Goal: Task Accomplishment & Management: Complete application form

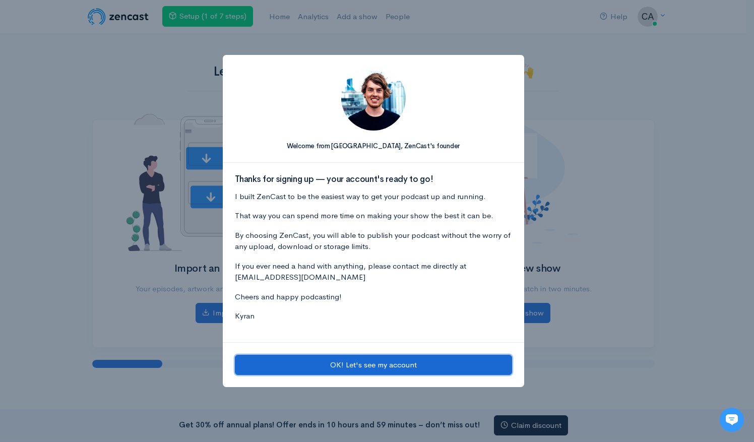
click at [380, 368] on button "OK! Let's see my account" at bounding box center [373, 365] width 277 height 21
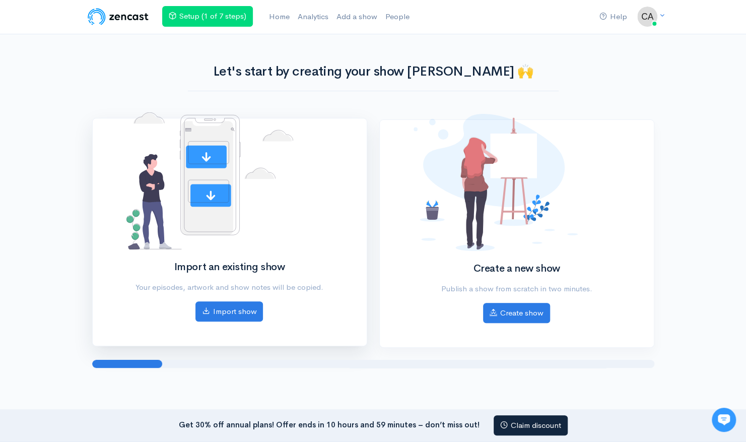
click at [262, 310] on div "Import an existing show Your episodes, artwork and show notes will be copied. I…" at bounding box center [229, 225] width 218 height 191
click at [247, 310] on link "Import show" at bounding box center [229, 311] width 68 height 21
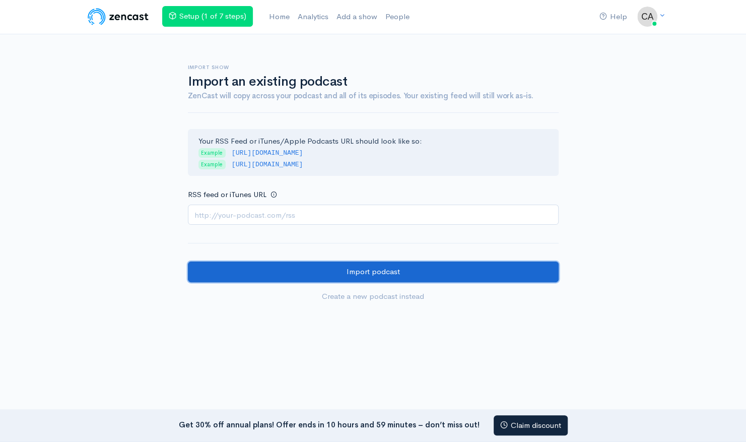
click at [334, 270] on input "Import podcast" at bounding box center [373, 271] width 371 height 21
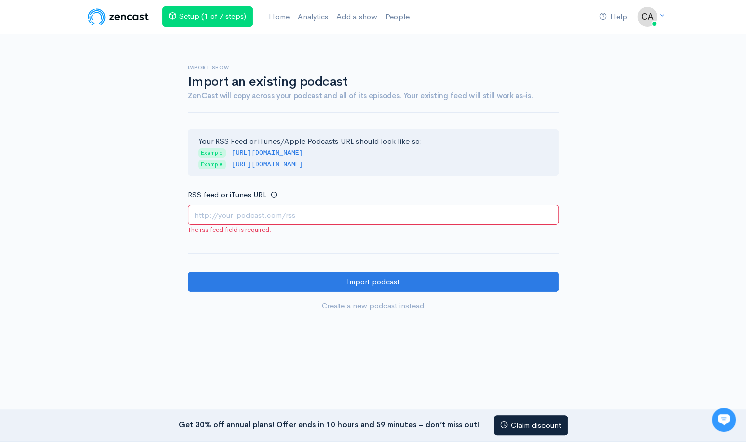
click at [347, 209] on input "RSS feed or iTunes URL" at bounding box center [373, 215] width 371 height 21
paste input "https://notebooklm.google.com/notebook/eba7cfd6-0c14-4269-a98d-6511025f4150/aud…"
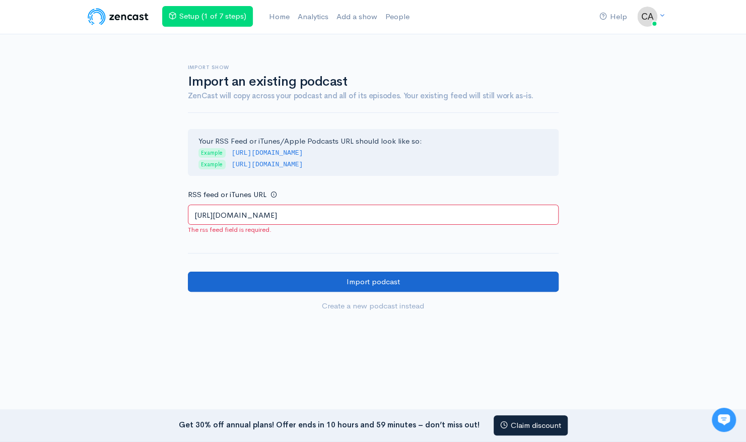
type input "https://notebooklm.google.com/notebook/eba7cfd6-0c14-4269-a98d-6511025f4150/aud…"
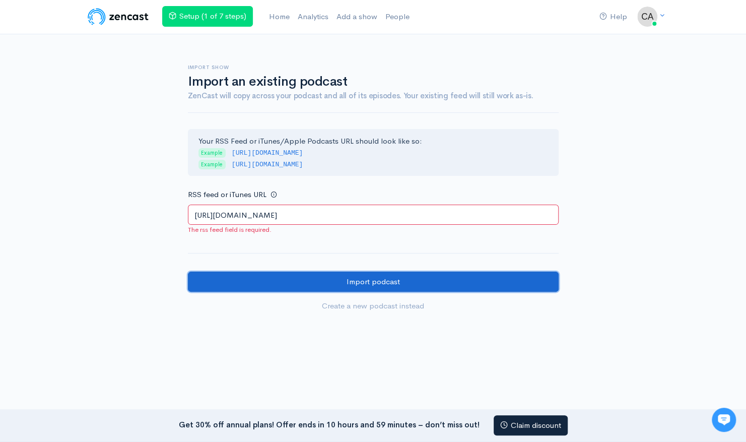
click at [380, 286] on input "Import podcast" at bounding box center [373, 282] width 371 height 21
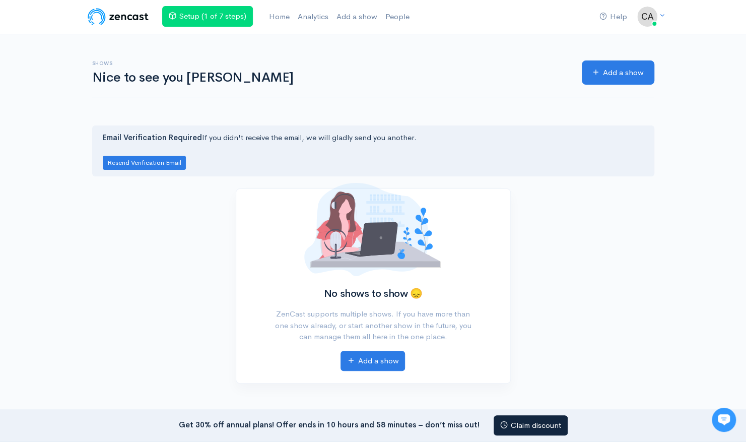
click at [127, 15] on img at bounding box center [118, 17] width 64 height 20
click at [331, 60] on h6 "Shows" at bounding box center [331, 63] width 478 height 6
drag, startPoint x: 395, startPoint y: 97, endPoint x: 439, endPoint y: 87, distance: 45.0
click at [395, 97] on div "Shows Nice to see you Carly Add a show" at bounding box center [373, 72] width 562 height 49
click at [630, 79] on link "Add a show" at bounding box center [618, 72] width 73 height 25
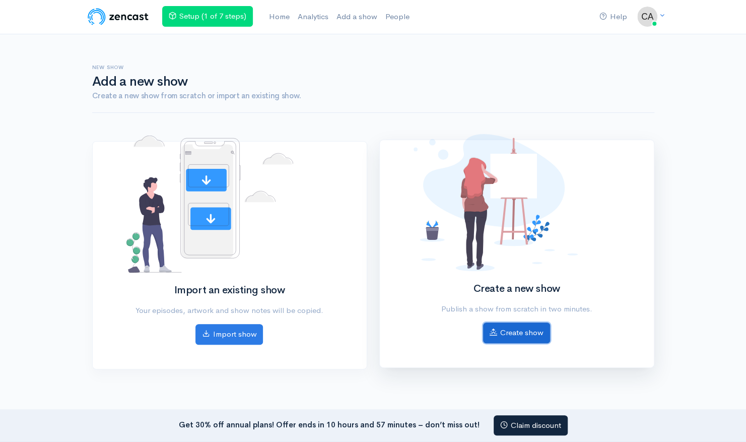
click at [525, 336] on link "Create show" at bounding box center [516, 332] width 67 height 21
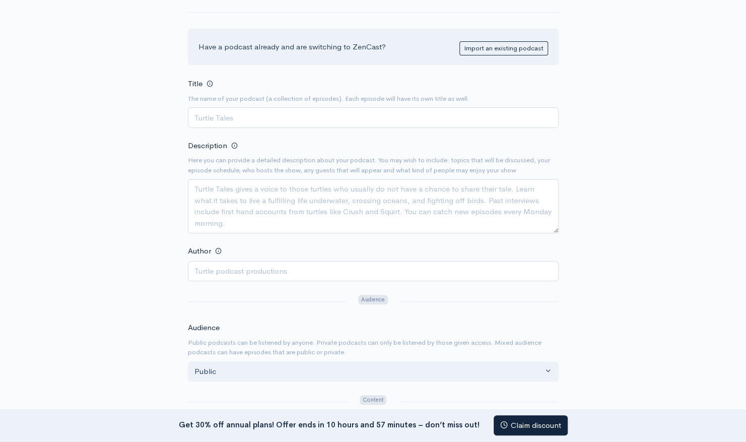
scroll to position [50, 0]
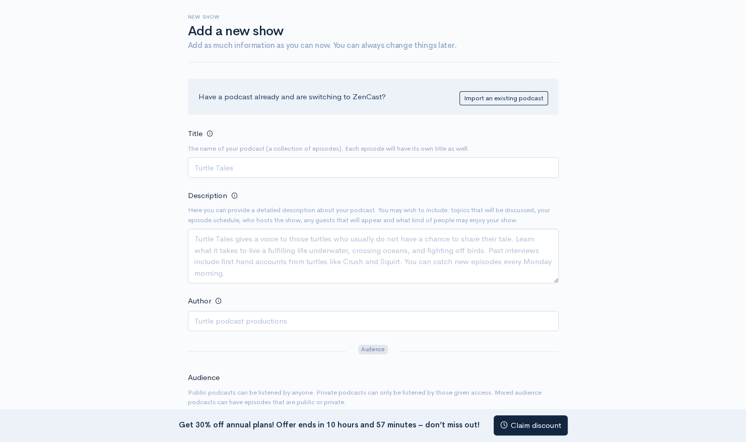
click at [316, 170] on input "Title" at bounding box center [373, 167] width 371 height 21
type input "Pro€elevatoe"
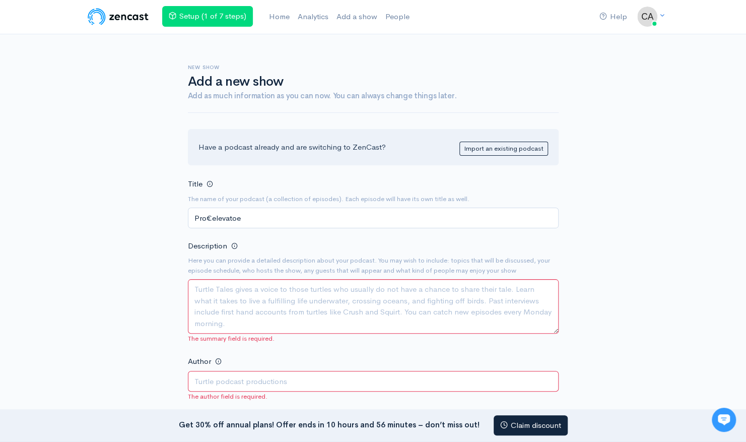
click at [268, 203] on div "Title The name of your podcast (a collection of episodes). Each episode will ha…" at bounding box center [373, 202] width 371 height 50
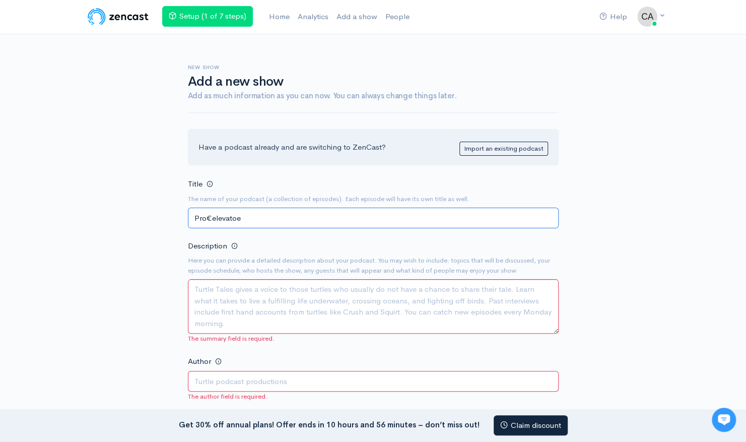
click at [268, 212] on input "Pro€elevatoe" at bounding box center [373, 218] width 371 height 21
click at [213, 216] on input "Pro€elevatie" at bounding box center [373, 218] width 371 height 21
type input "Pro€levatie"
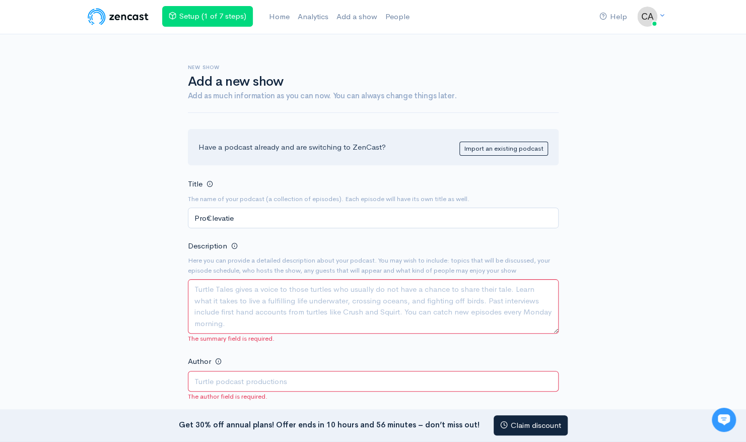
click at [265, 308] on textarea "Description" at bounding box center [373, 306] width 371 height 54
paste textarea "Luister naar onze podcast waarin wordt uitgelegd hoe Pro€levatie bedrijven net …"
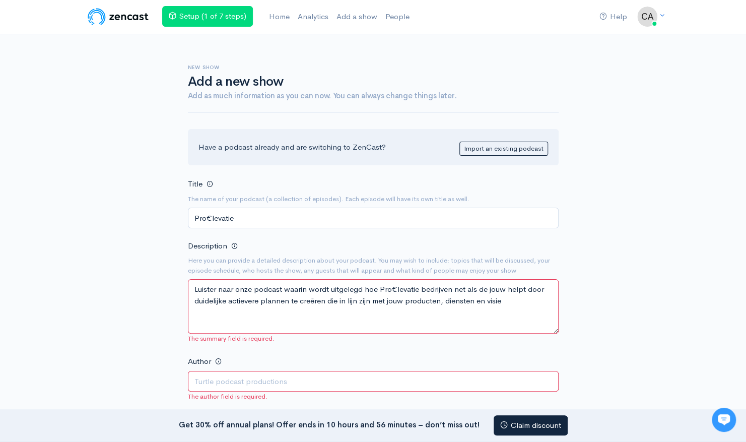
scroll to position [50, 0]
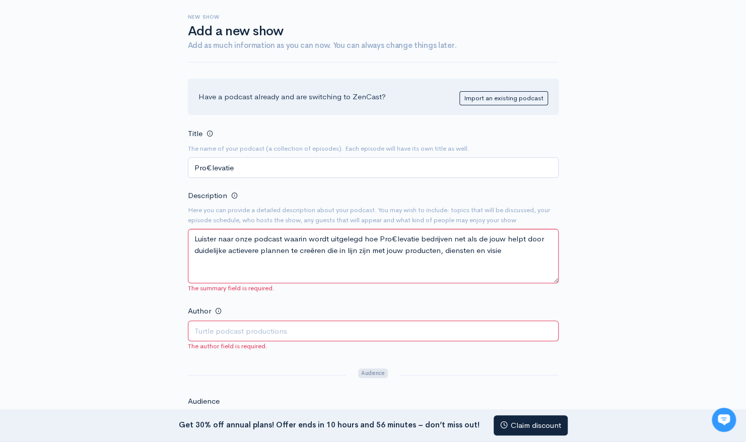
type textarea "Luister naar onze podcast waarin wordt uitgelegd hoe Pro€levatie bedrijven net …"
click at [264, 322] on input "Author" at bounding box center [373, 330] width 371 height 21
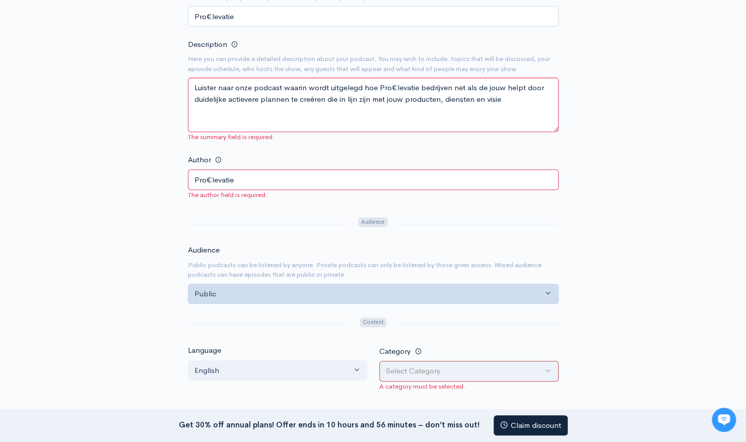
scroll to position [302, 0]
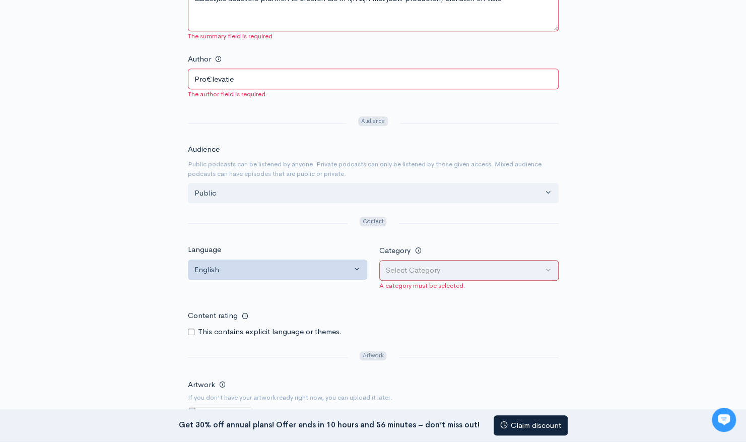
type input "Pro€levatie"
click at [264, 267] on div "English" at bounding box center [272, 270] width 157 height 12
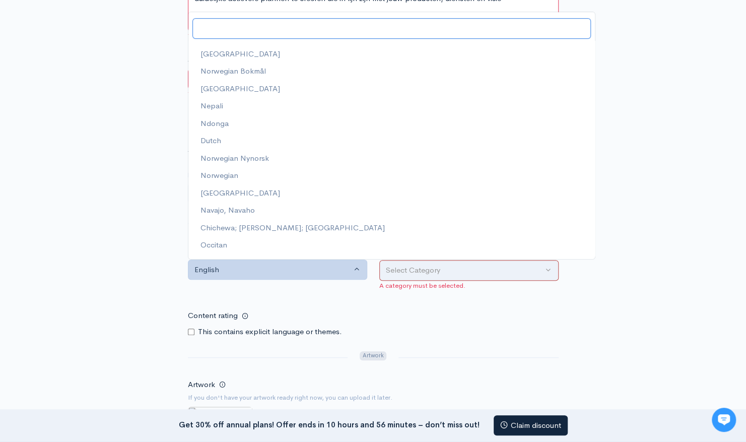
scroll to position [1914, 0]
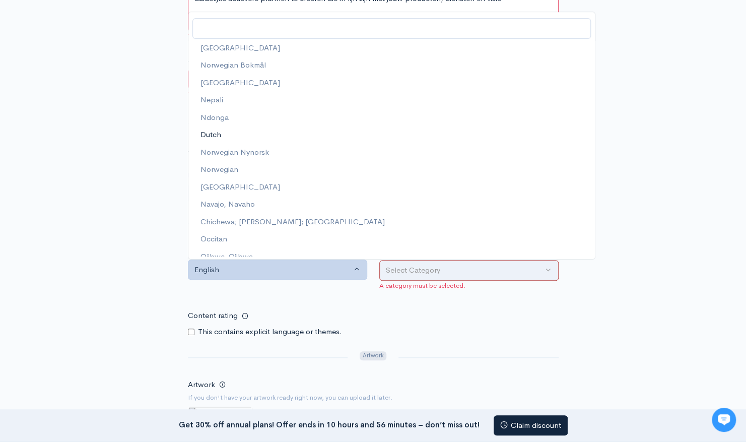
click at [214, 129] on span "Dutch" at bounding box center [211, 135] width 21 height 12
select select "nl"
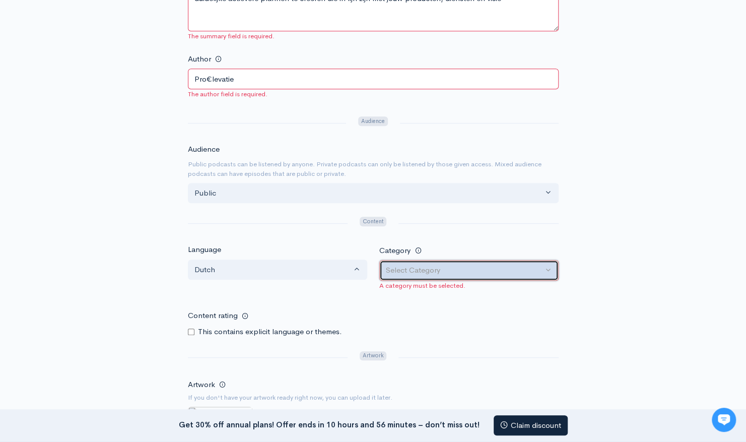
click at [404, 267] on div "Select Category" at bounding box center [464, 271] width 157 height 12
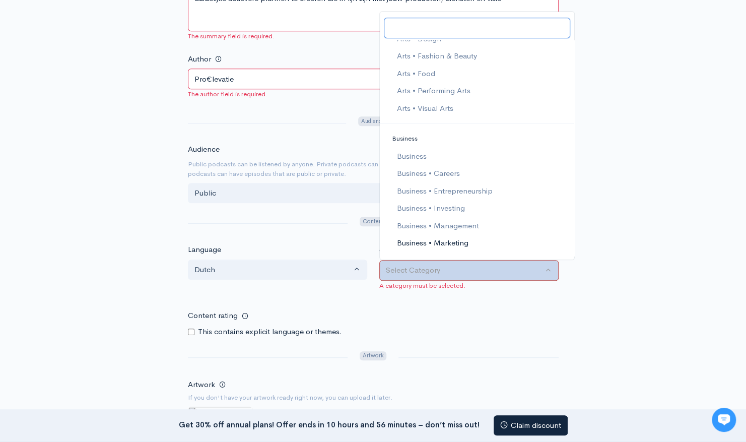
scroll to position [151, 0]
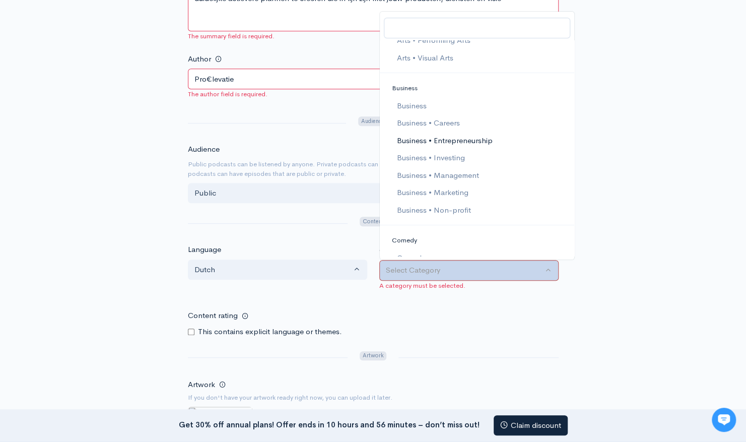
click at [450, 138] on span "Business • Entrepreneurship" at bounding box center [445, 141] width 96 height 12
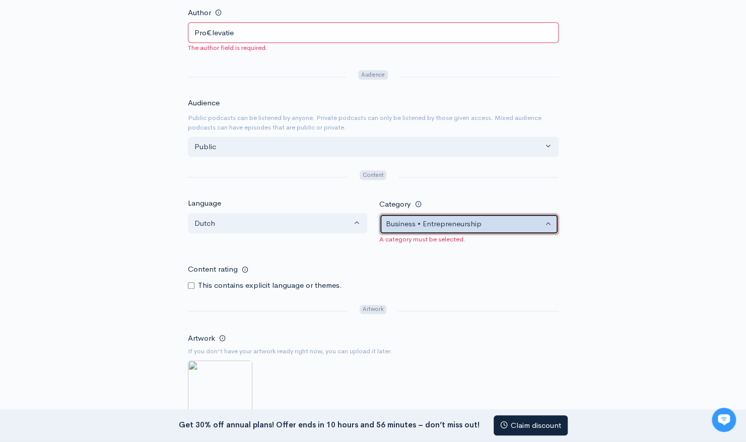
scroll to position [403, 0]
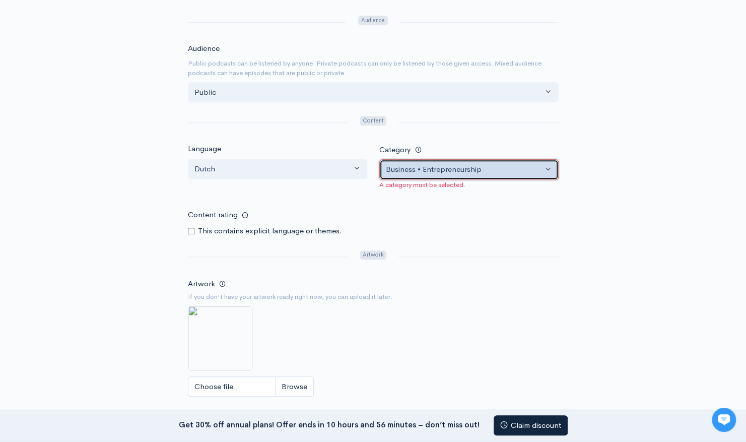
click at [458, 160] on button "Business • Entrepreneurship" at bounding box center [468, 169] width 179 height 21
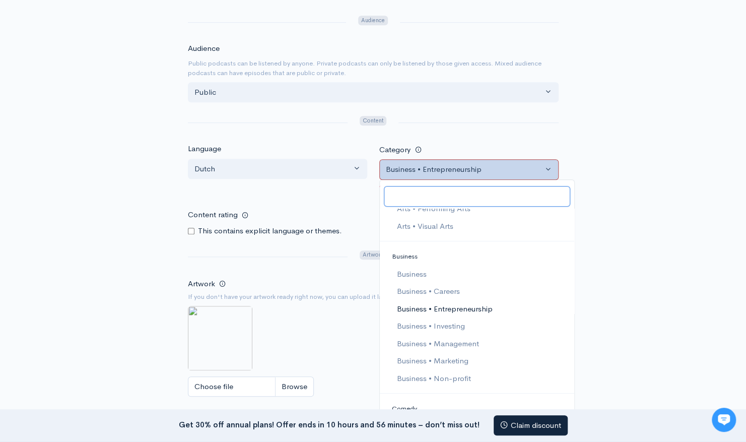
scroll to position [153, 0]
click at [440, 288] on span "Business • Careers" at bounding box center [428, 290] width 63 height 12
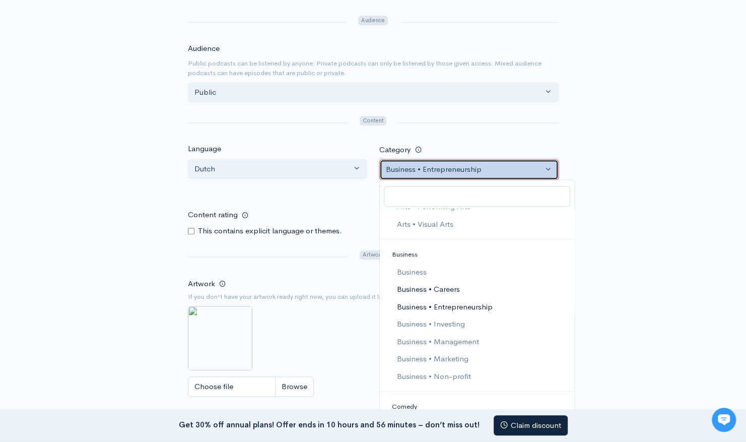
select select "Business > Careers"
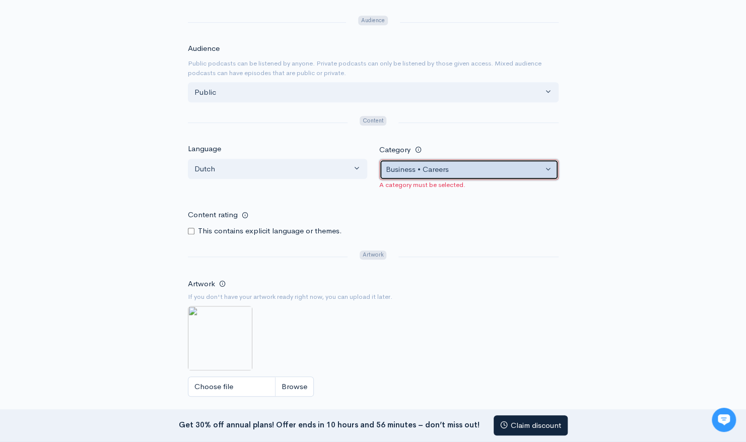
click at [483, 172] on div "Business • Careers" at bounding box center [464, 170] width 157 height 12
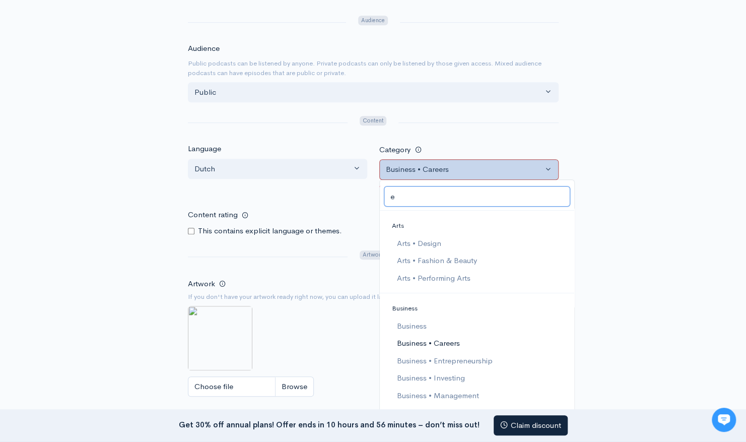
scroll to position [50, 0]
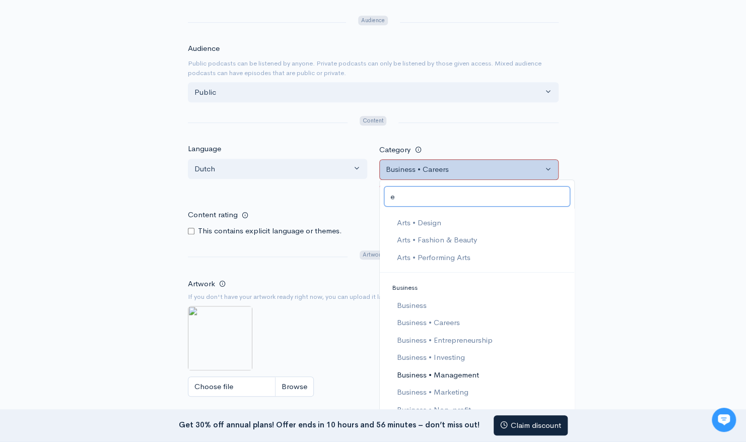
type input "e"
click at [476, 377] on span "Business • Management" at bounding box center [438, 375] width 82 height 12
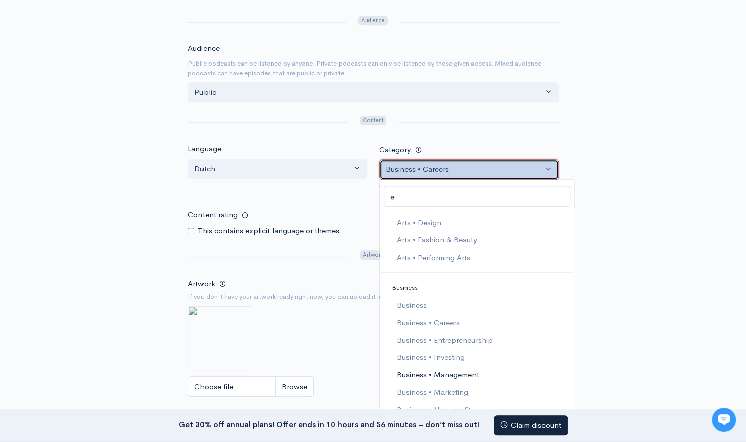
select select "Business > Management"
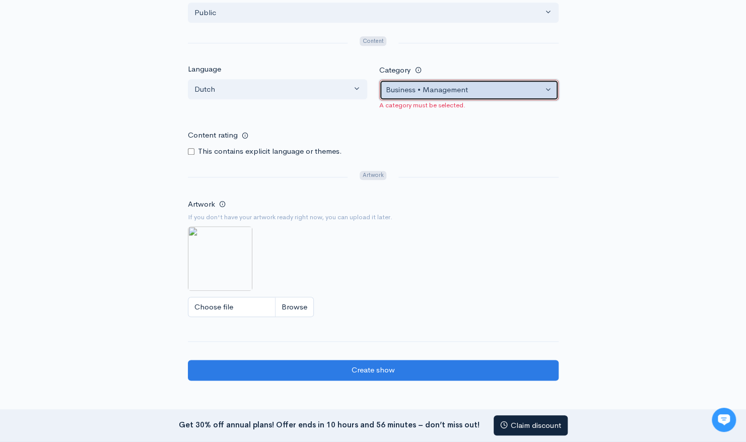
scroll to position [504, 0]
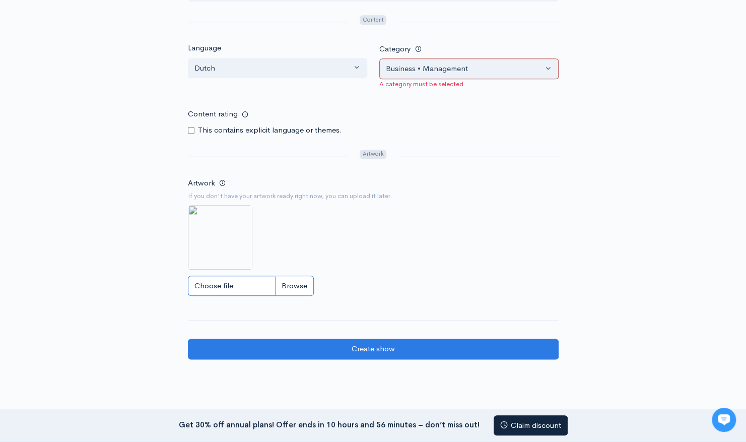
click at [255, 280] on input "Choose file" at bounding box center [251, 286] width 126 height 21
type input "C:\fakepath\Untitled_Artwork.png"
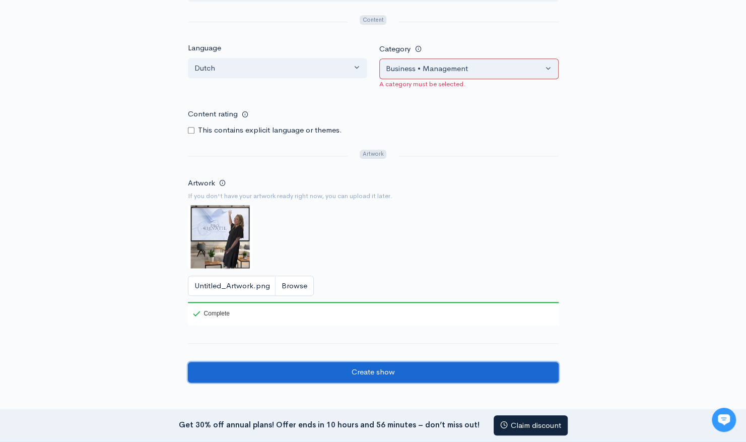
click at [385, 366] on input "Create show" at bounding box center [373, 372] width 371 height 21
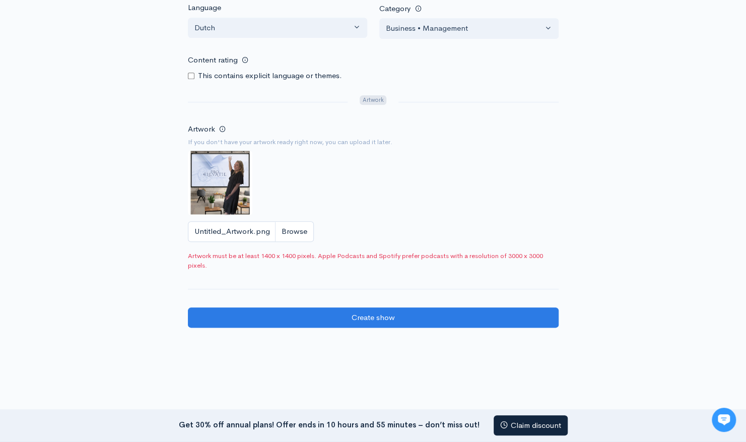
scroll to position [554, 0]
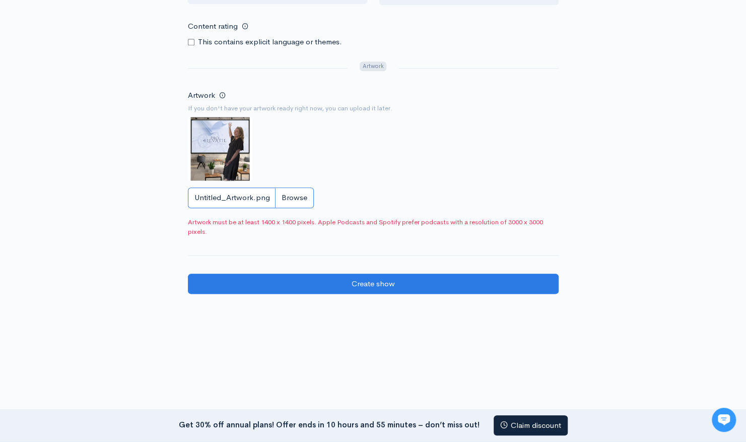
click at [295, 188] on input "Untitled_Artwork.png" at bounding box center [251, 197] width 126 height 21
type input "C:\fakepath\logo round.PNG"
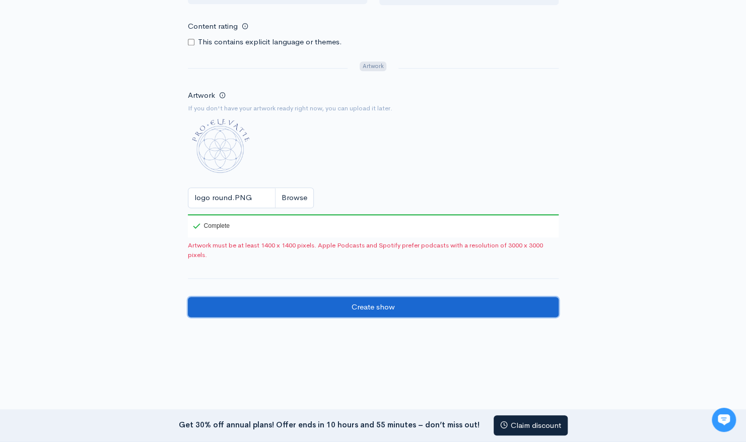
click at [327, 308] on input "Create show" at bounding box center [373, 307] width 371 height 21
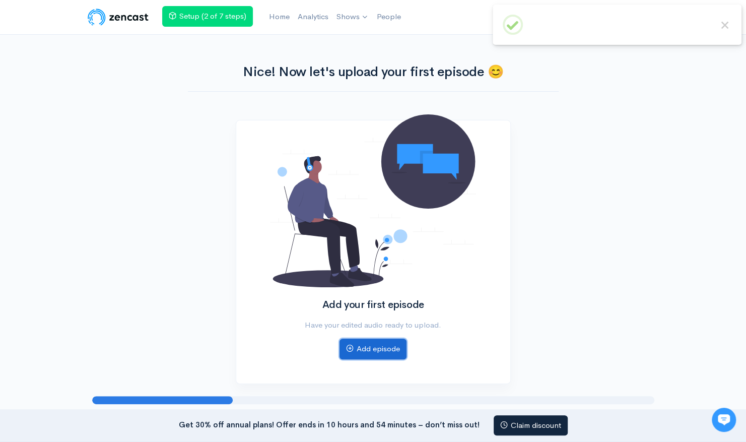
click at [364, 348] on link "Add episode" at bounding box center [373, 349] width 67 height 21
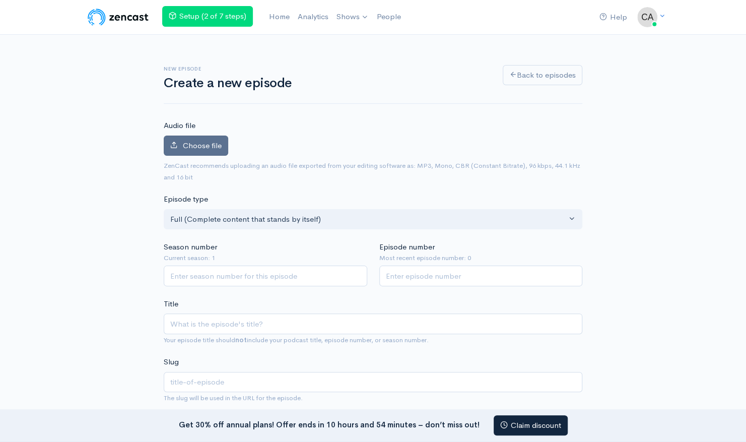
click at [204, 151] on label "Choose file" at bounding box center [196, 146] width 64 height 21
click at [0, 0] on input "Choose file" at bounding box center [0, 0] width 0 height 0
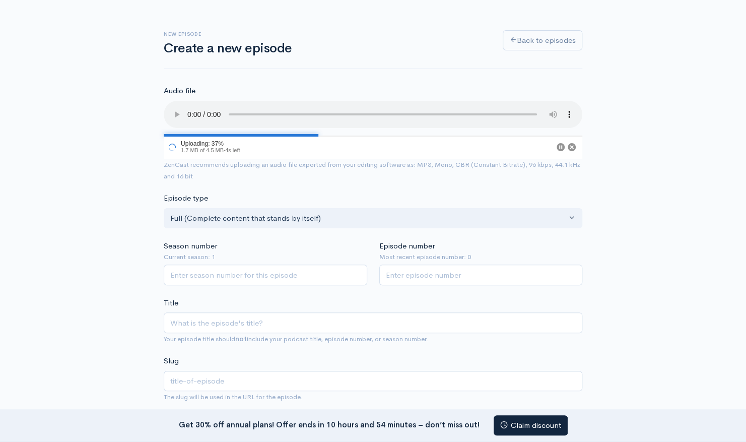
scroll to position [50, 0]
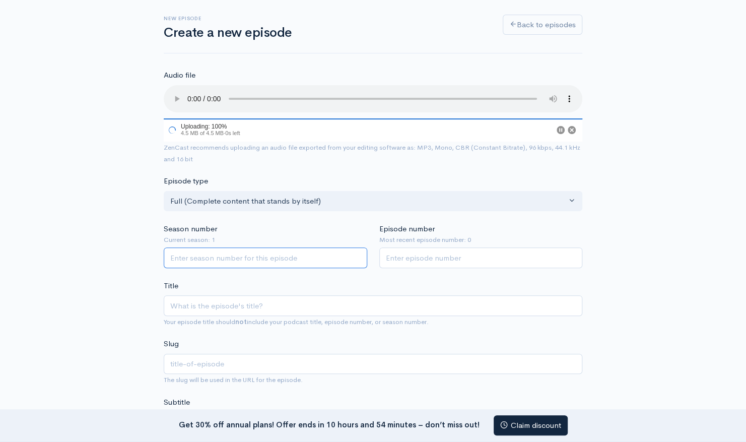
click at [256, 260] on div "Season number Current season: 1" at bounding box center [266, 245] width 216 height 45
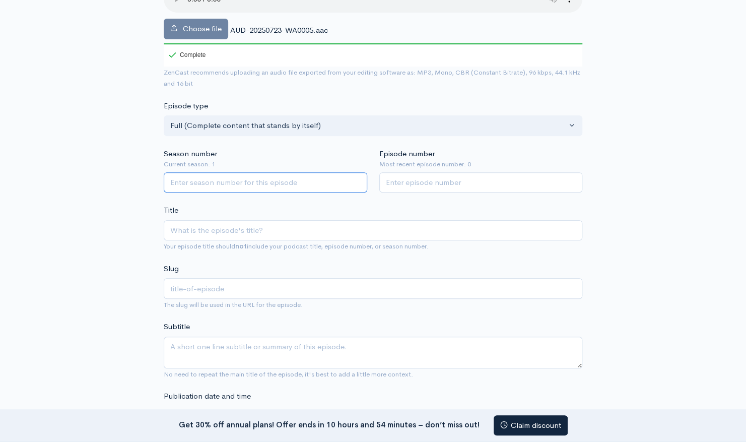
scroll to position [151, 0]
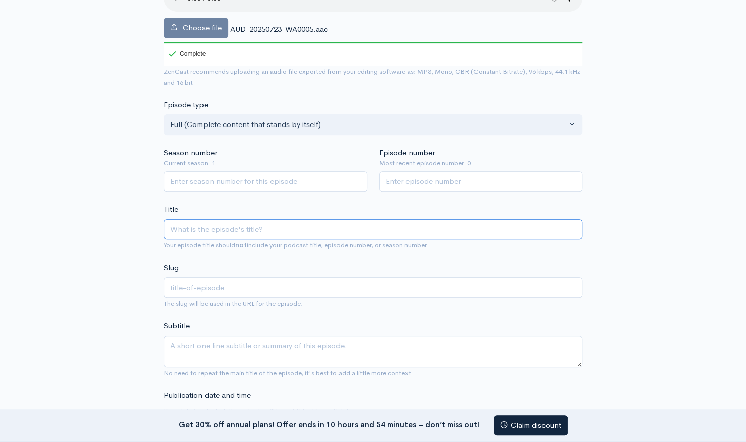
click at [254, 231] on input "Title" at bounding box center [373, 229] width 419 height 21
type input "P"
type input "p"
type input "Pr"
type input "pr"
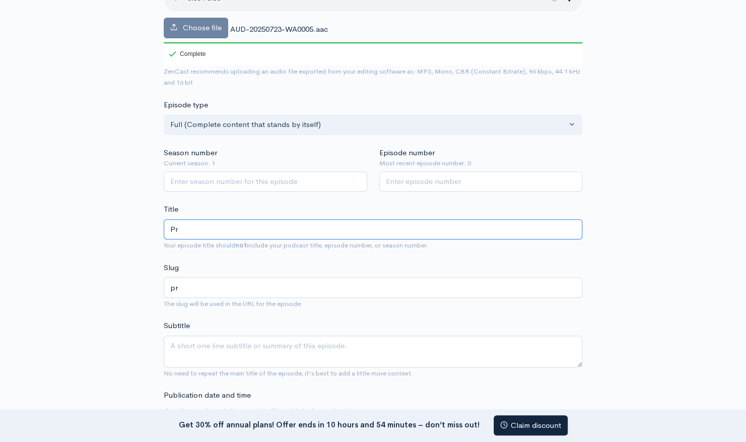
type input "Pro"
type input "pro"
type input "Pro€l"
type input "prol"
type input "Pro€le"
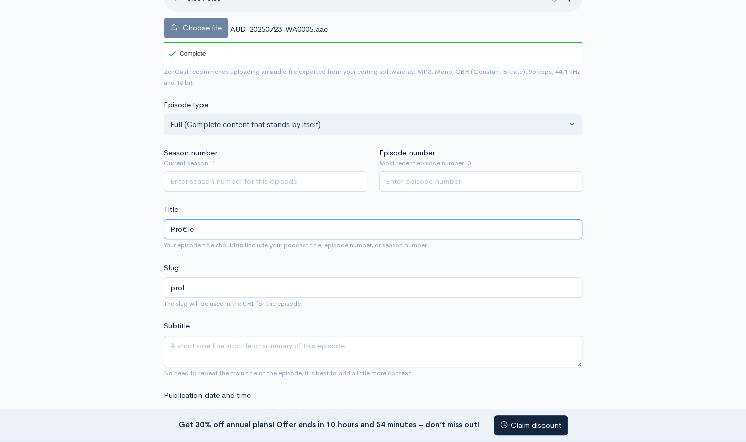
type input "prole"
type input "Pro€lev"
type input "prolev"
type input "Pro€leva"
type input "proleva"
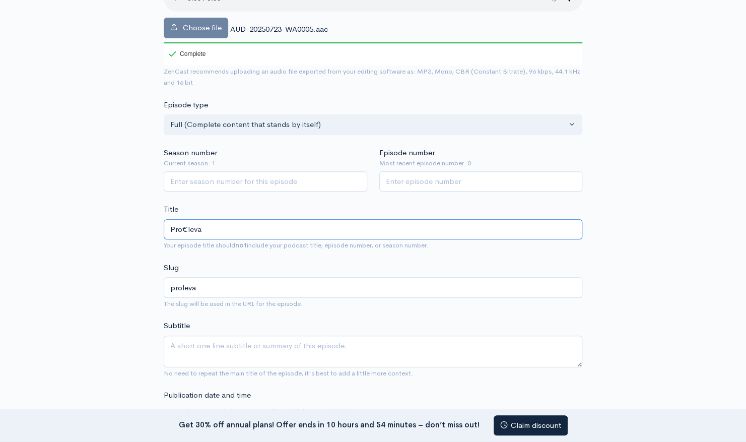
type input "Pro€levat"
type input "prolevat"
type input "Pro€levatie"
type input "prolevatie"
paste input "Wie zijn wij , wat doen wij?"
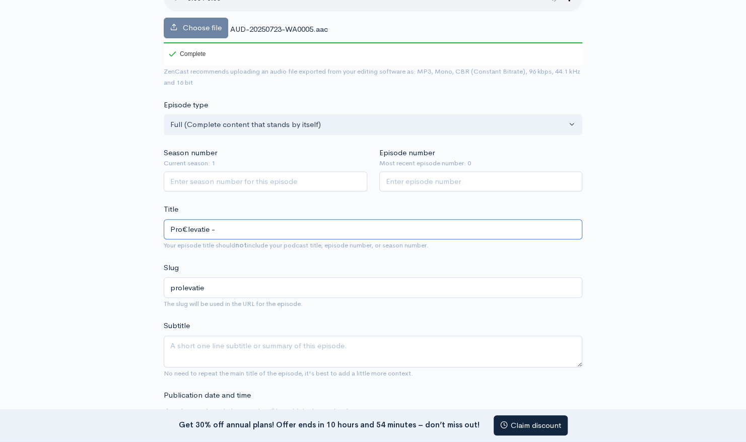
type input "Pro€levatie - Wie zijn wij , wat doen wij?"
type input "prolevatie-wie-zijn-wij-wat-doen-wij"
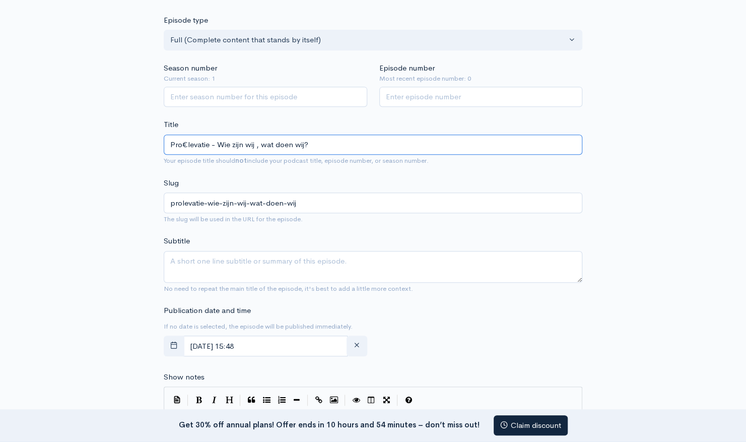
scroll to position [252, 0]
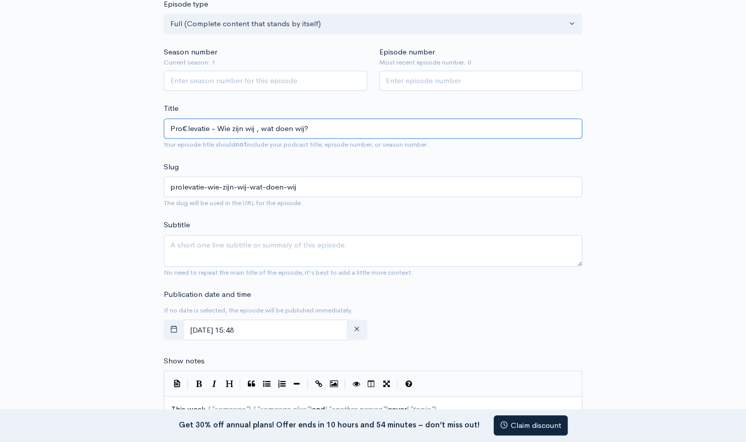
type input "Pro€levatie - Wie zijn wij , wat doen wij?"
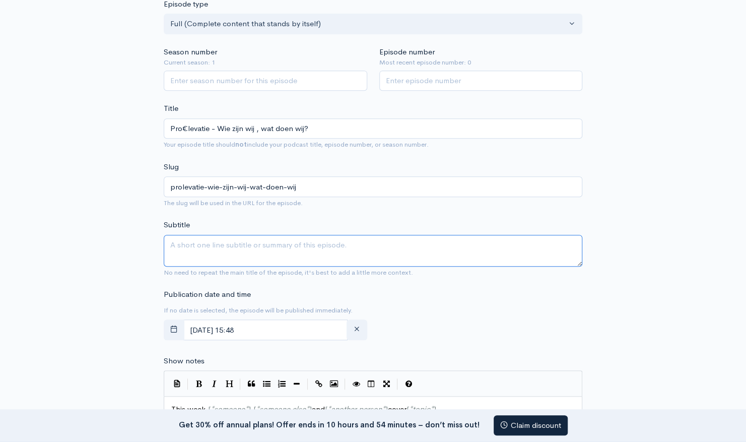
click at [272, 245] on textarea "Subtitle" at bounding box center [373, 251] width 419 height 32
paste textarea "Pro€levatie gelooft dat elk bedrijf het potentieel heeft om nieuwe hoogten te b…"
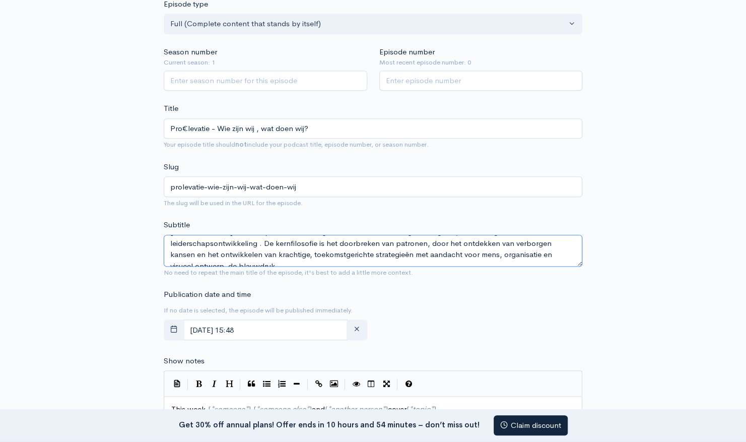
scroll to position [0, 0]
click at [172, 252] on textarea "Pro€levatie gelooft dat elk bedrijf het potentieel heeft om nieuwe hoogten te b…" at bounding box center [373, 251] width 419 height 32
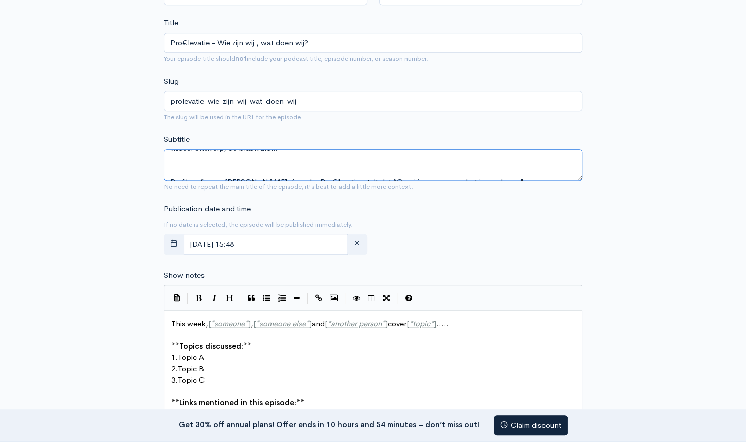
scroll to position [453, 0]
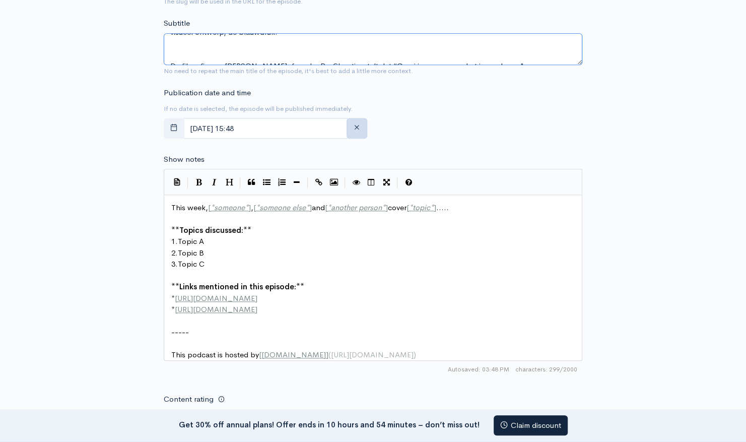
type textarea "Pro€levatie gelooft dat elk bedrijf het potentieel heeft om nieuwe hoogten te b…"
click at [353, 125] on icon "button" at bounding box center [357, 127] width 8 height 8
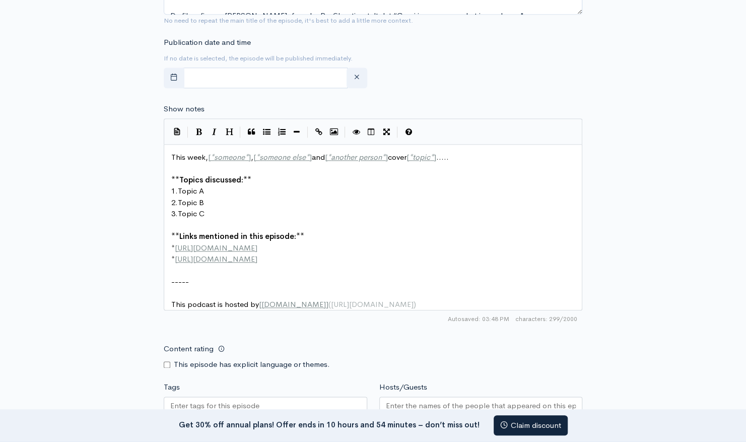
drag, startPoint x: 701, startPoint y: 75, endPoint x: 553, endPoint y: 147, distance: 164.7
click at [701, 75] on div "New episode Create a new episode Back to episodes Audio file Choose file AUD-20…" at bounding box center [373, 89] width 746 height 1117
click at [270, 204] on pre "2. Topic B" at bounding box center [376, 203] width 415 height 12
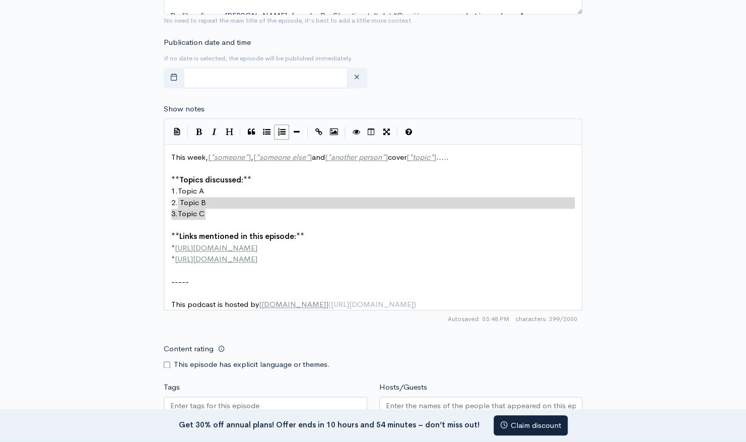
type textarea "1. Topic A 2. Topic B 3. Topic C"
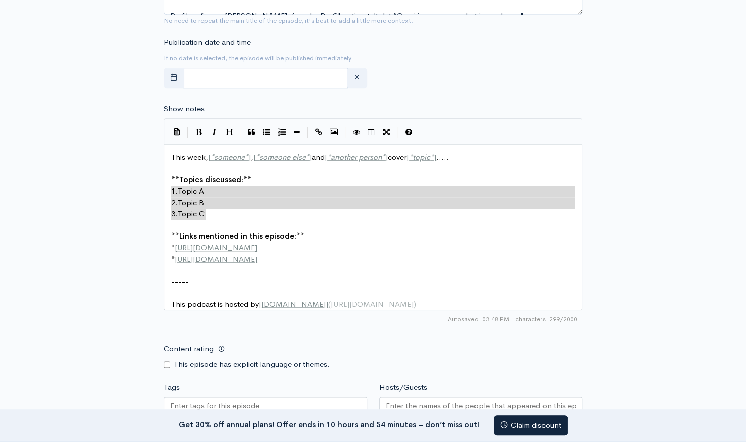
drag, startPoint x: 210, startPoint y: 209, endPoint x: 172, endPoint y: 194, distance: 39.9
paste textarea
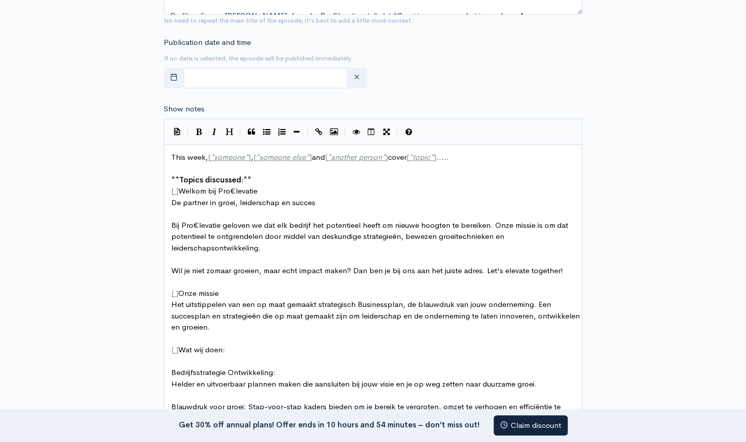
scroll to position [954, 0]
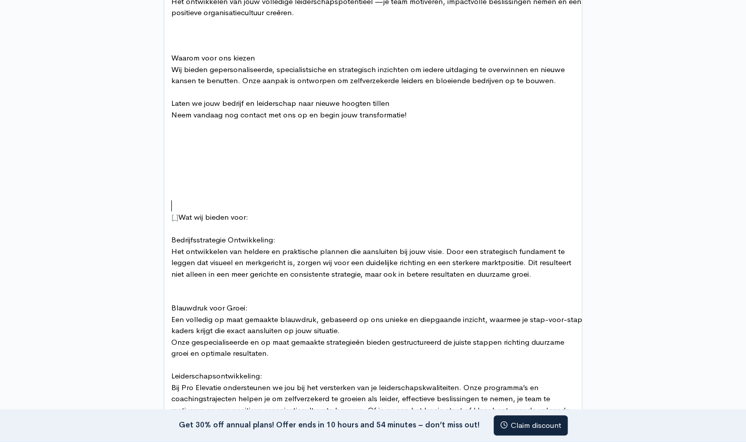
click at [218, 200] on pre "​" at bounding box center [376, 206] width 415 height 12
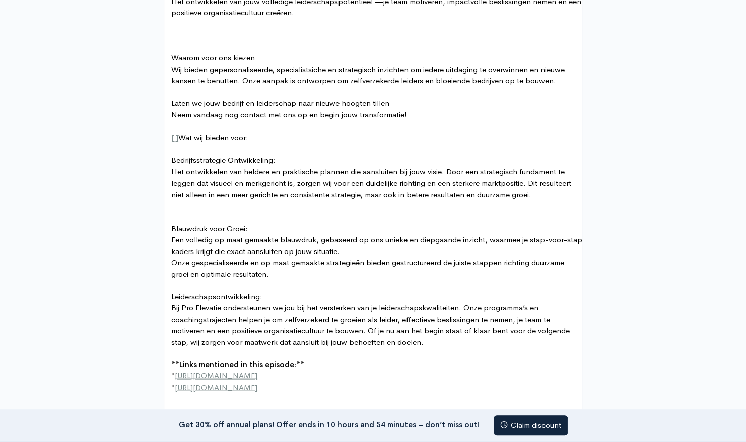
scroll to position [853, 0]
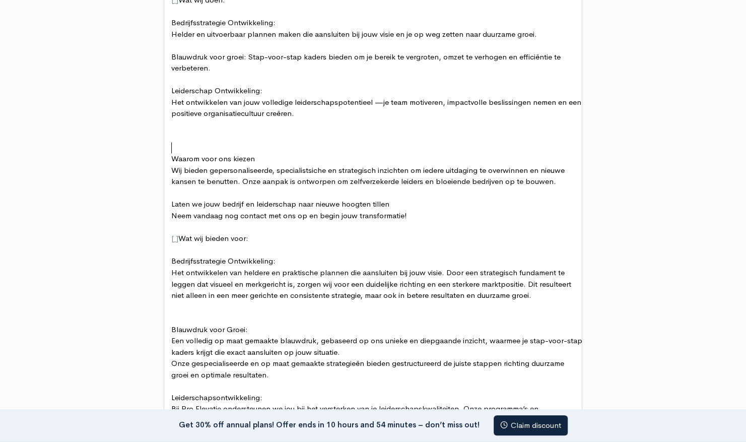
click at [216, 144] on pre "​" at bounding box center [376, 148] width 415 height 12
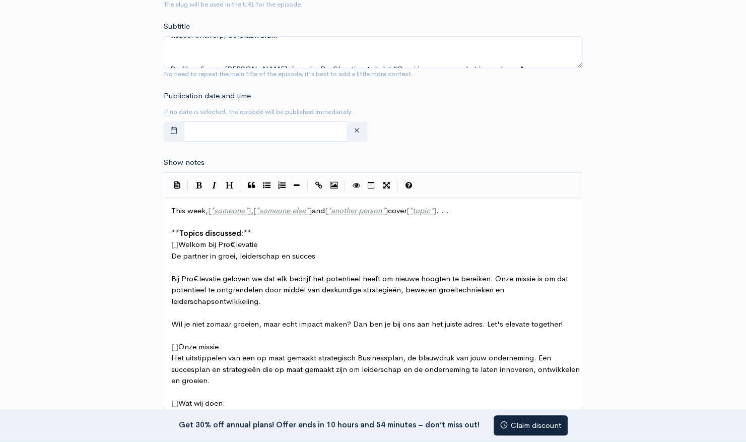
scroll to position [400, 0]
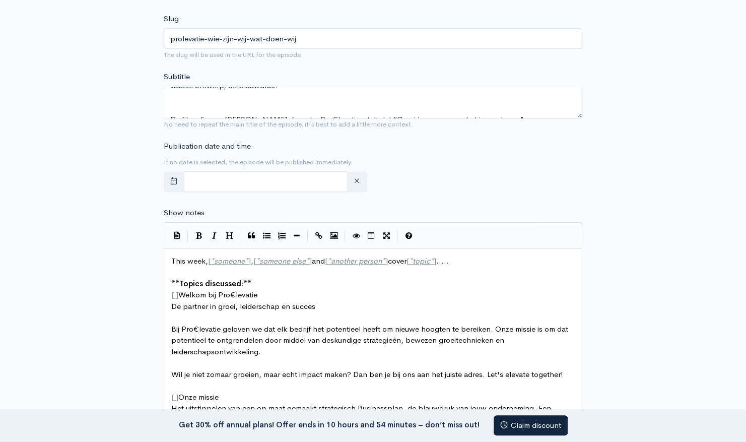
click at [207, 260] on span "This week, [ * someone * ] , [ * someone else * ] and [ * another person * ] co…" at bounding box center [310, 261] width 278 height 10
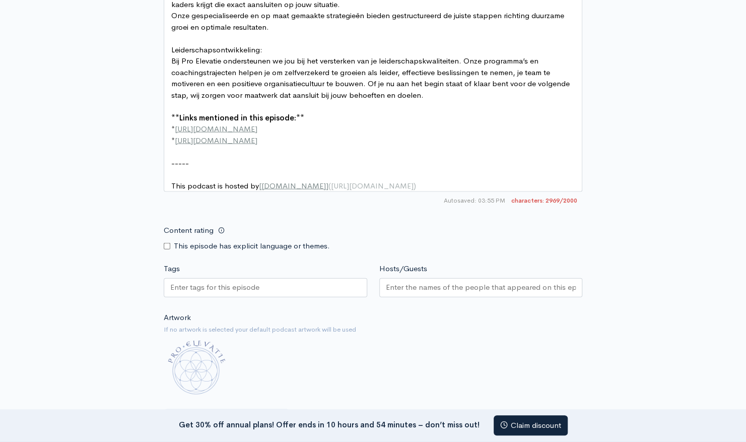
scroll to position [1156, 0]
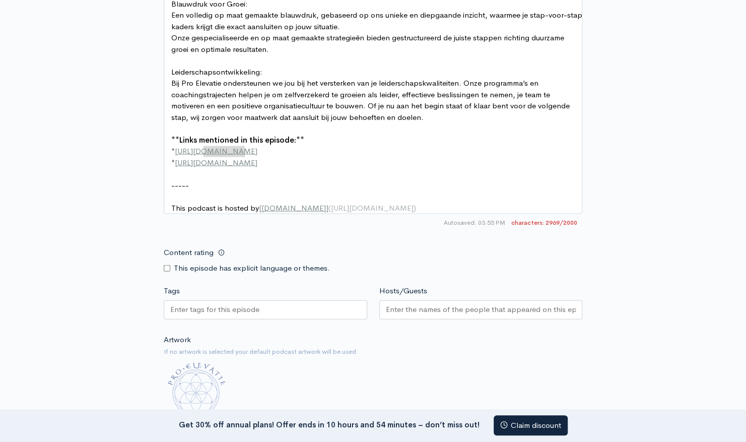
type textarea "example.com"
drag, startPoint x: 244, startPoint y: 149, endPoint x: 201, endPoint y: 151, distance: 42.9
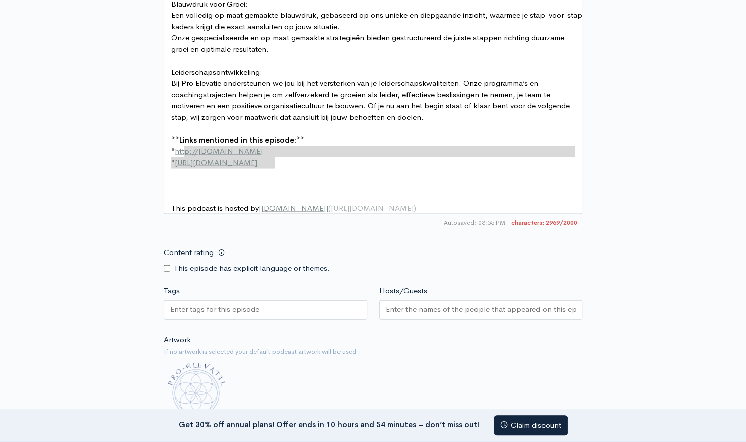
type textarea "**Links mentioned in this episode:** * http://example.com * http://second-examp…"
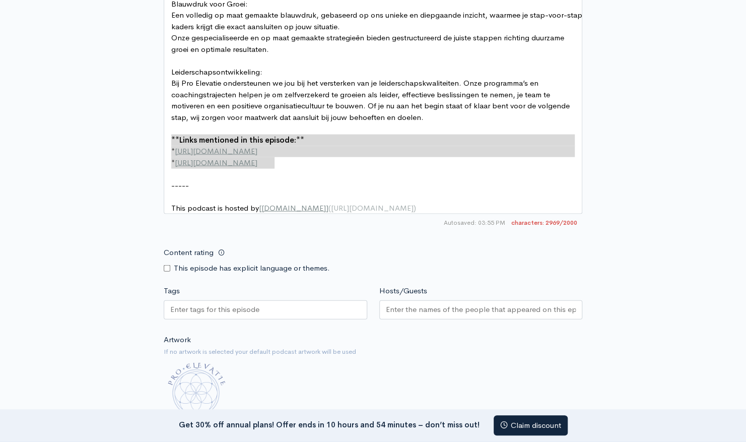
drag, startPoint x: 280, startPoint y: 164, endPoint x: 170, endPoint y: 143, distance: 111.9
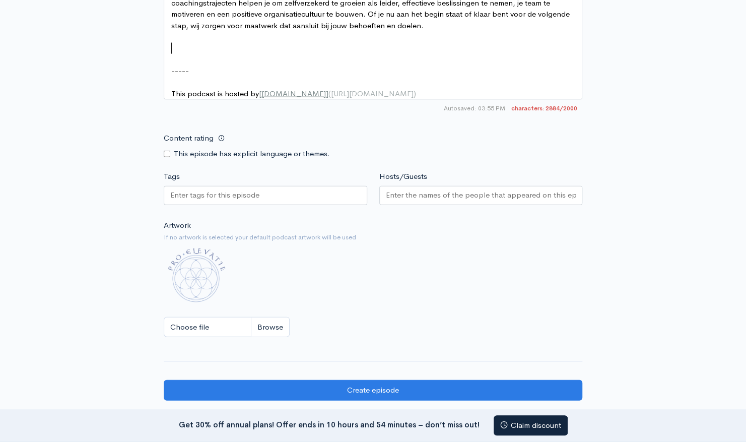
scroll to position [1257, 0]
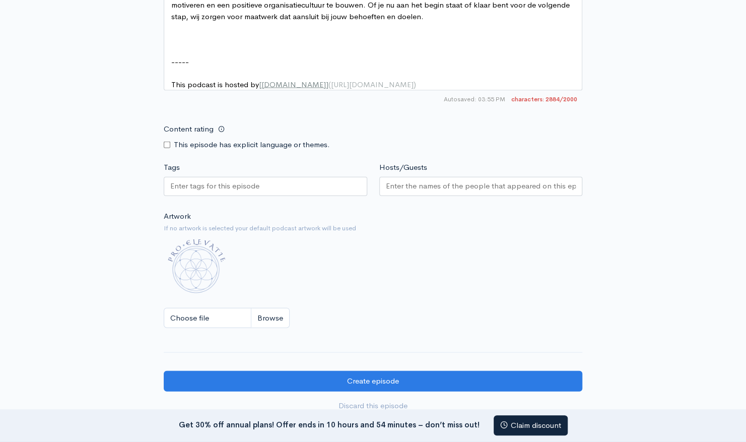
click at [413, 188] on input "Hosts/Guests" at bounding box center [481, 186] width 190 height 12
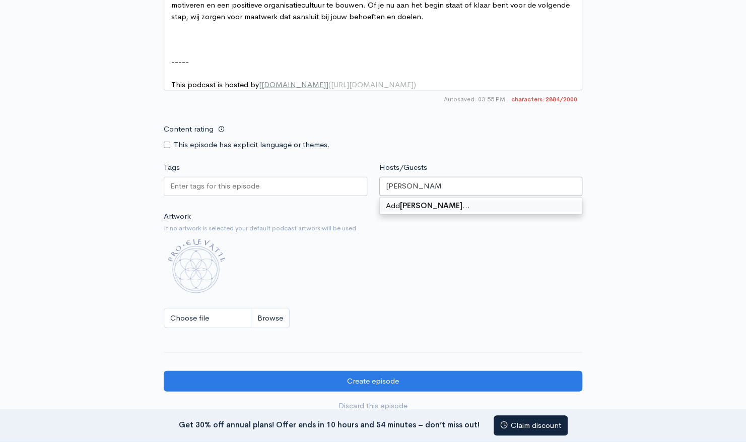
type input "[PERSON_NAME]"
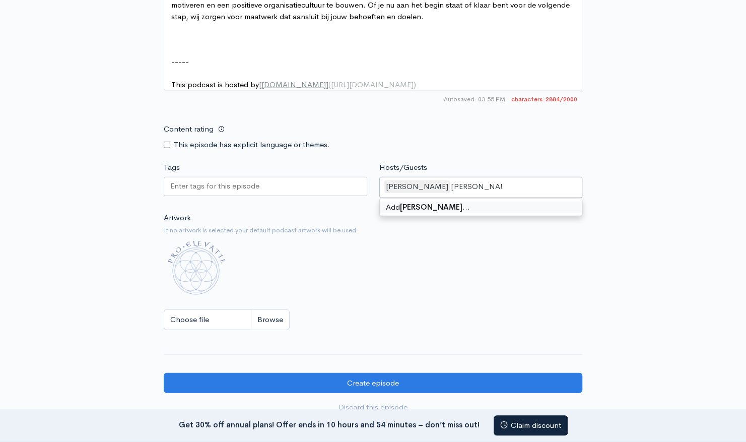
type input "Twan Barning"
click at [247, 191] on input "Tags" at bounding box center [215, 186] width 91 height 12
paste input "text"
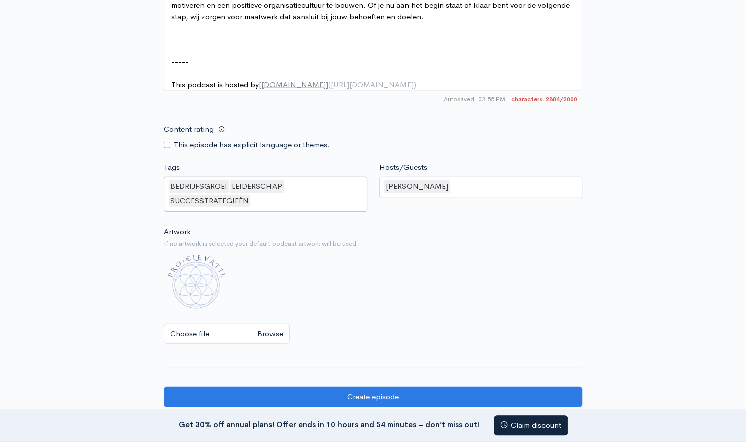
scroll to position [0, 0]
type input "Chantalle_Lacroix"
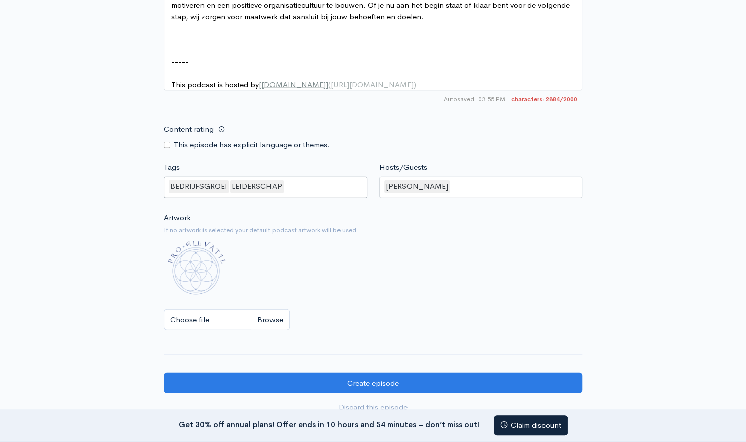
drag, startPoint x: 333, startPoint y: 188, endPoint x: 145, endPoint y: 188, distance: 187.9
paste input "text"
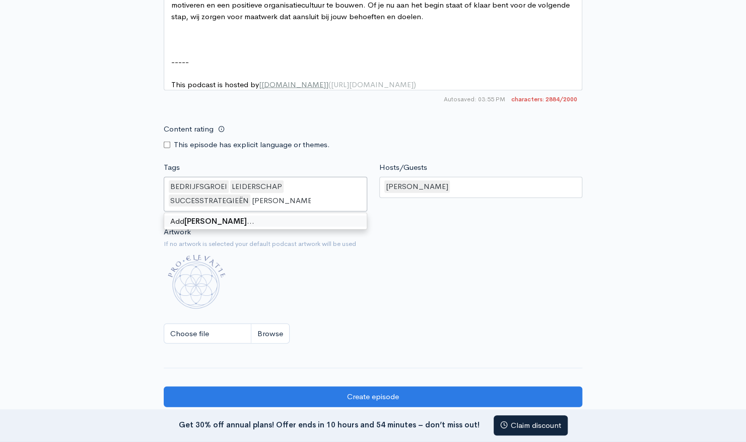
type input "[PERSON_NAME]"
type input "MARKETING"
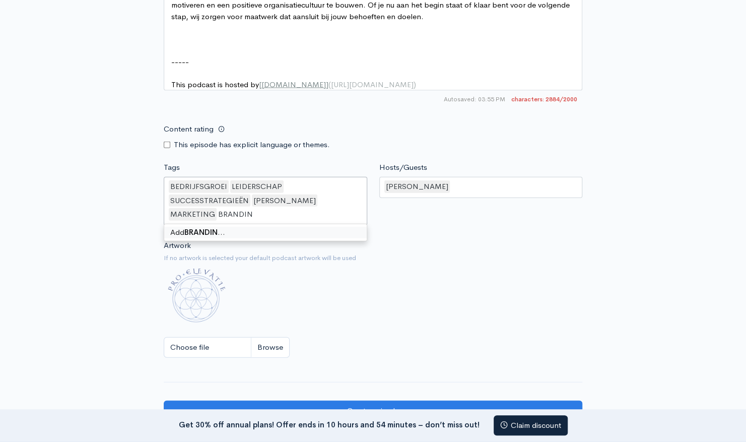
type input "BRANDING"
type input "NEDERLANDS"
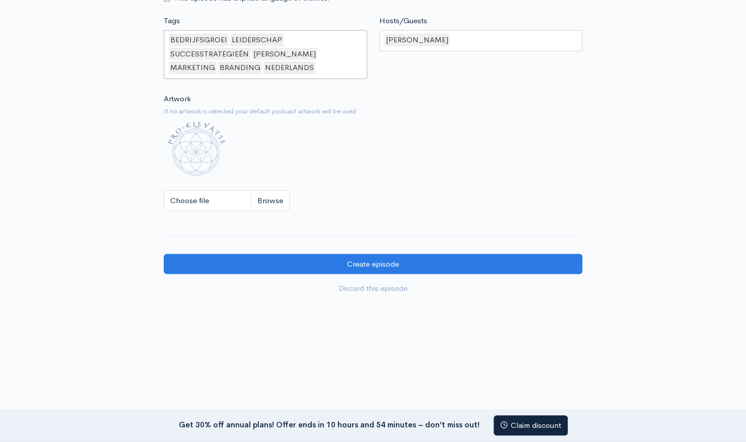
scroll to position [1407, 0]
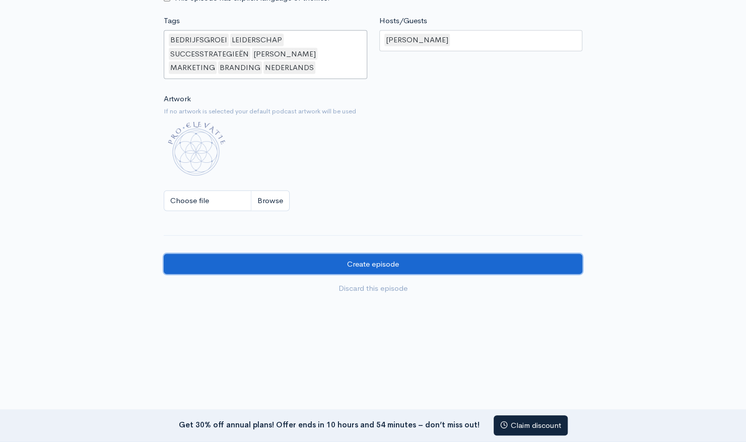
click at [378, 266] on input "Create episode" at bounding box center [373, 264] width 419 height 21
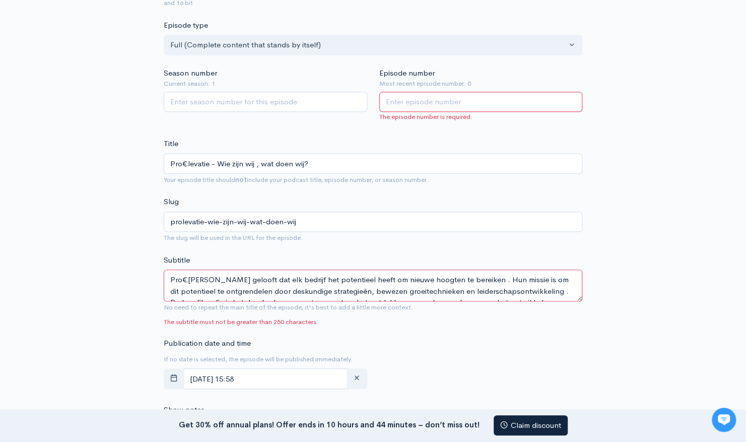
scroll to position [252, 0]
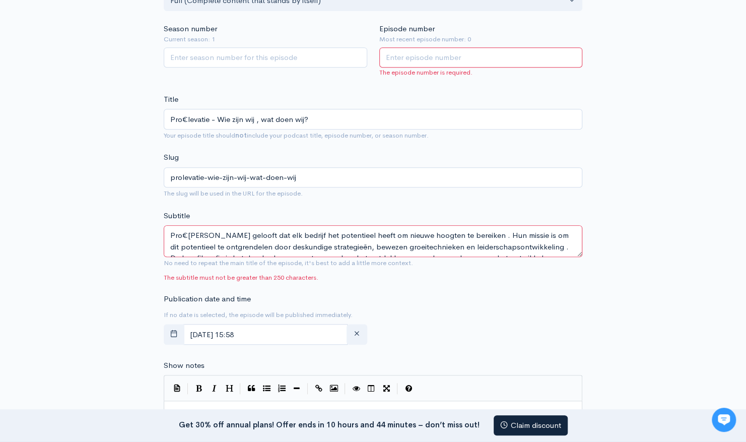
click at [352, 233] on textarea "Pro€levatie gelooft dat elk bedrijf het potentieel heeft om nieuwe hoogten te b…" at bounding box center [373, 241] width 419 height 32
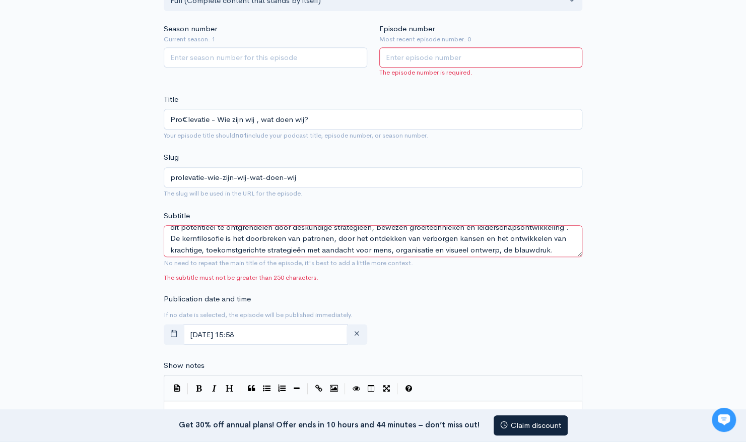
scroll to position [56, 0]
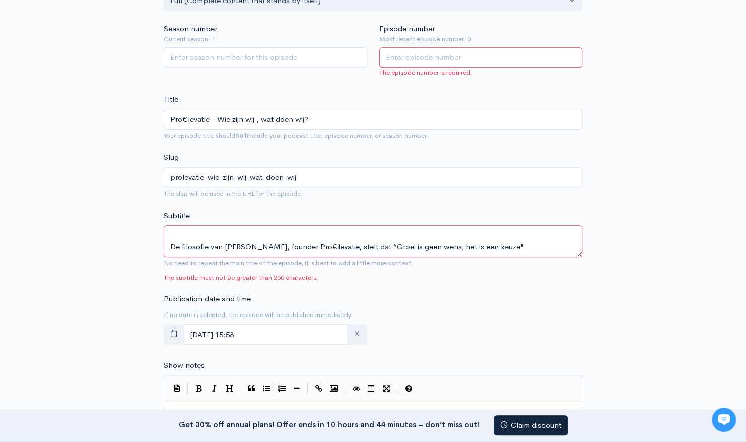
drag, startPoint x: 556, startPoint y: 244, endPoint x: 553, endPoint y: 235, distance: 9.6
click at [553, 235] on textarea "Pro€levatie gelooft dat elk bedrijf het potentieel heeft om nieuwe hoogten te b…" at bounding box center [373, 241] width 419 height 32
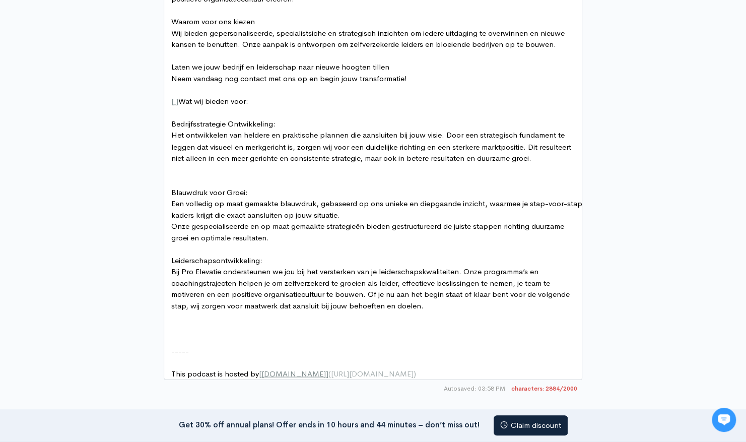
scroll to position [957, 0]
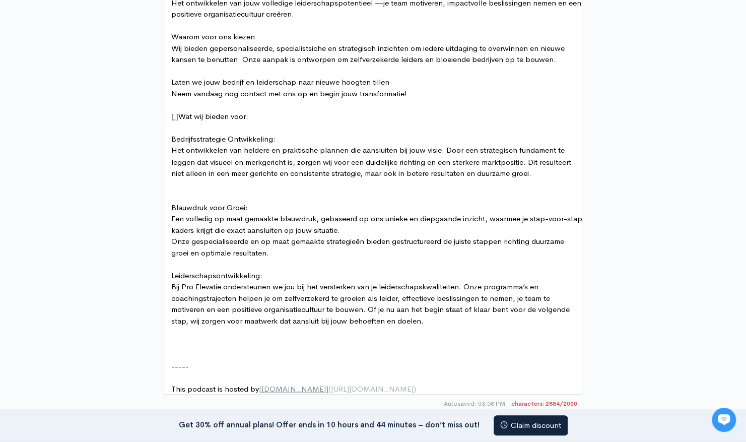
type textarea "Pro€levatie gelooft dat elk bedrijf het potentieel heeft om nieuwe hoogten te b…"
click at [233, 195] on pre "​" at bounding box center [376, 196] width 415 height 12
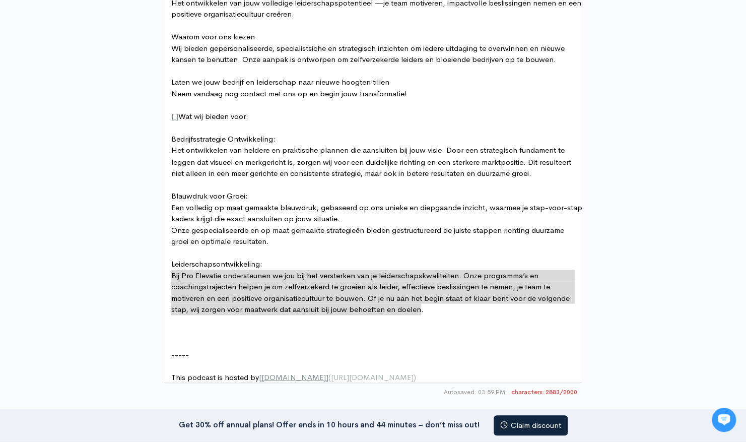
type textarea "Leiderschapsontwikkeling: Bij Pro Elevatie ondersteunen we jou bij het versterk…"
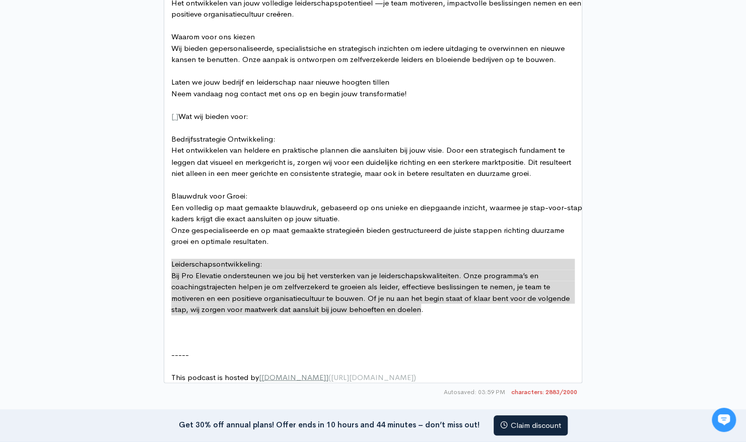
drag, startPoint x: 436, startPoint y: 310, endPoint x: 152, endPoint y: 258, distance: 288.8
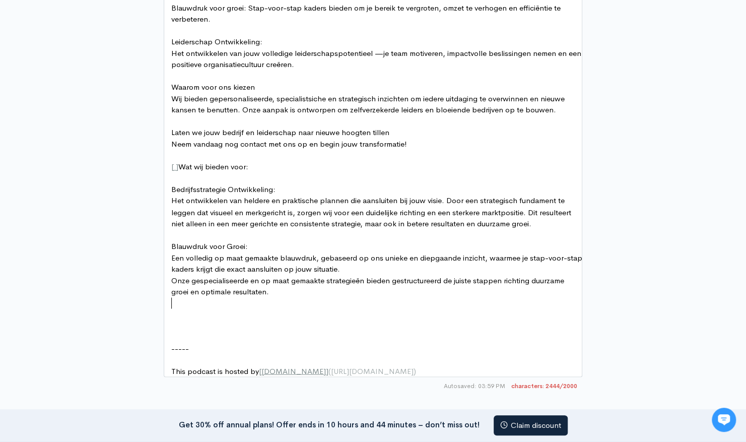
scroll to position [856, 0]
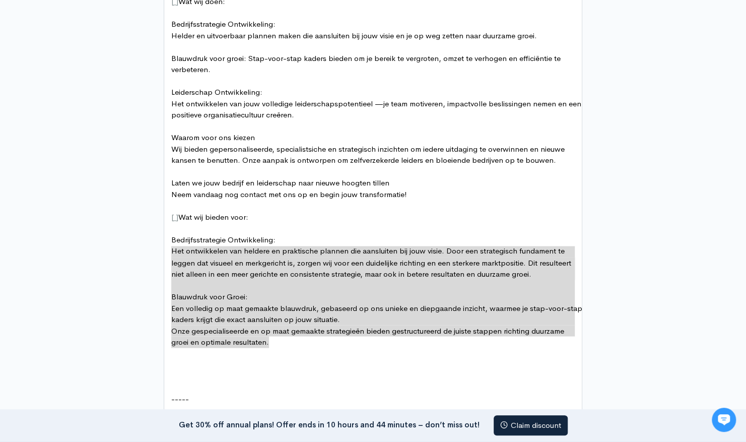
type textarea "Bedrijfsstrategie Ontwikkeling: Het ontwikkelen van heldere en praktische plann…"
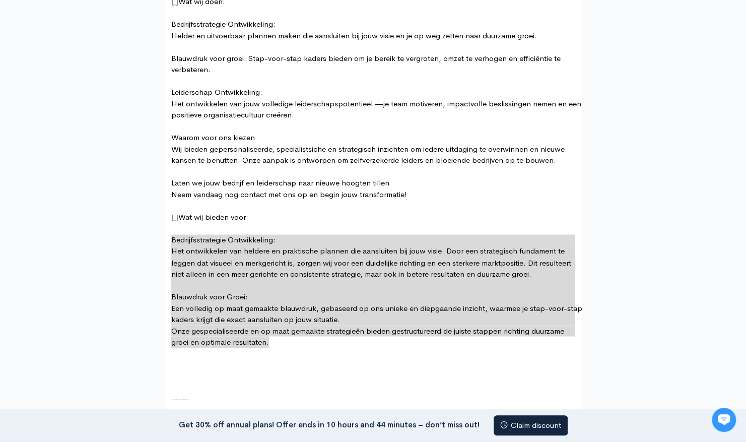
drag, startPoint x: 238, startPoint y: 318, endPoint x: 138, endPoint y: 235, distance: 129.5
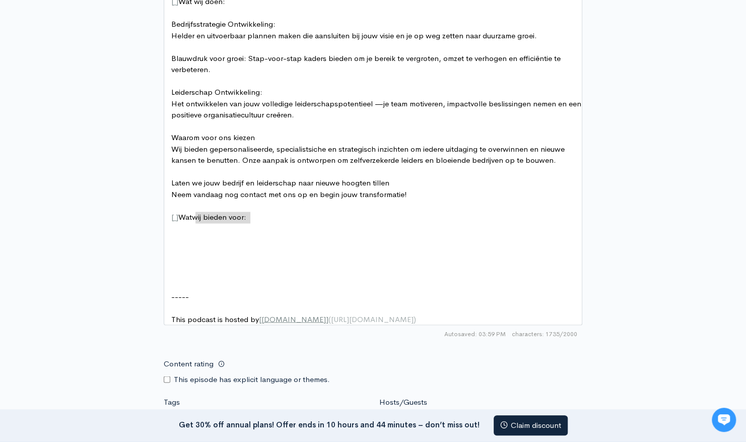
type textarea "[ ] Wat wij bieden voor:"
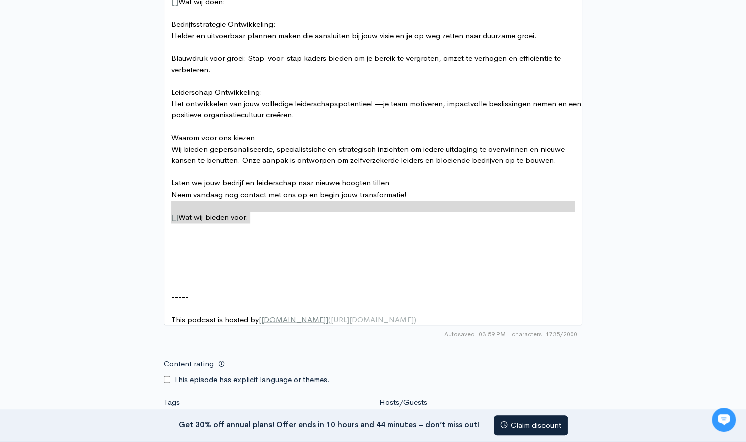
drag, startPoint x: 260, startPoint y: 214, endPoint x: 172, endPoint y: 207, distance: 88.5
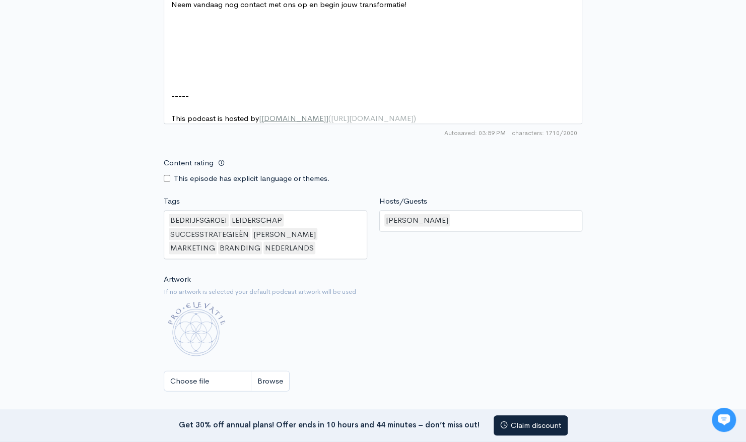
scroll to position [1209, 0]
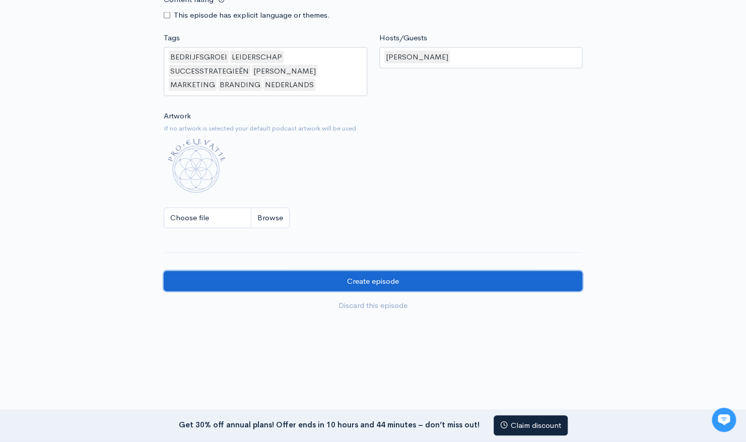
click at [417, 287] on input "Create episode" at bounding box center [373, 281] width 419 height 21
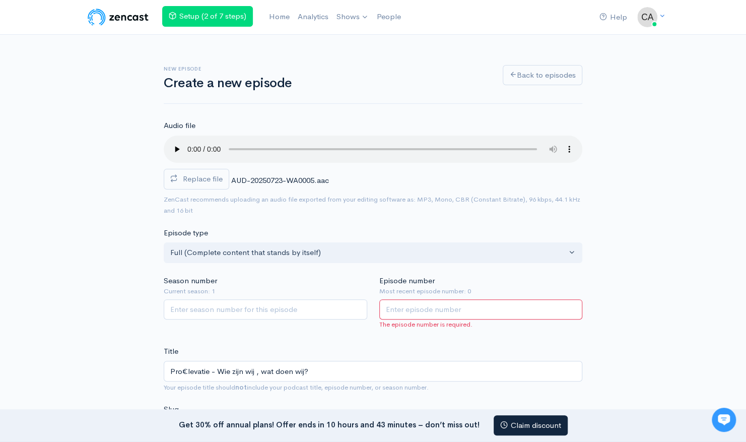
click at [415, 306] on input "Episode number" at bounding box center [481, 309] width 204 height 21
type input "1"
click at [283, 300] on input "Season number" at bounding box center [266, 309] width 204 height 21
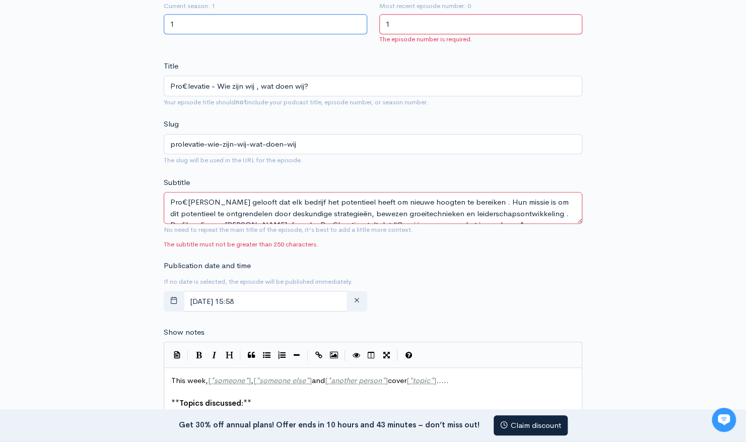
scroll to position [252, 0]
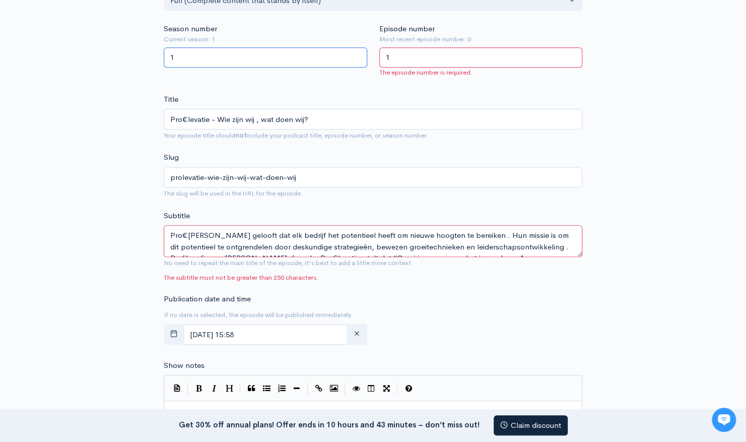
type input "1"
click at [310, 249] on textarea "Pro€levatie gelooft dat elk bedrijf het potentieel heeft om nieuwe hoogten te b…" at bounding box center [373, 241] width 419 height 32
drag, startPoint x: 178, startPoint y: 232, endPoint x: 567, endPoint y: 280, distance: 391.4
click at [567, 280] on div "Subtitle Pro€levatie gelooft dat elk bedrijf het potentieel heeft om nieuwe hoo…" at bounding box center [373, 246] width 419 height 73
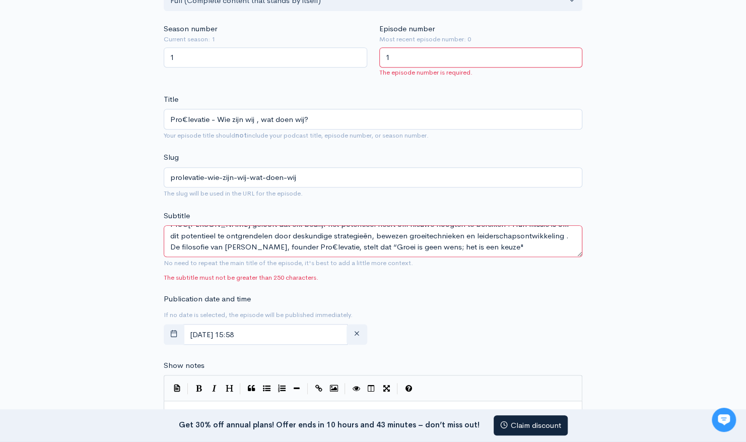
paste textarea
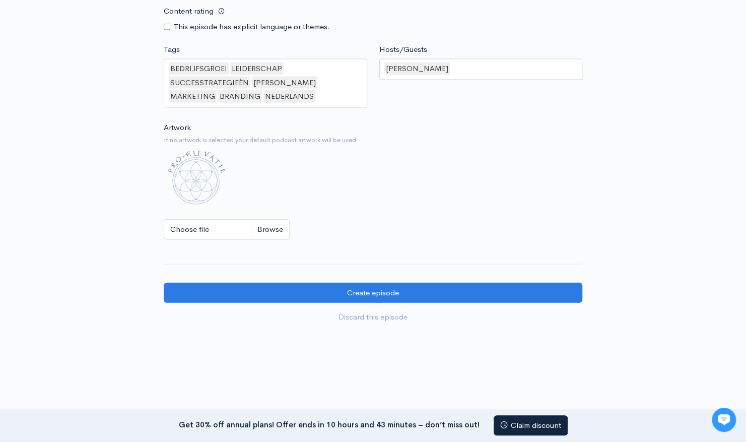
scroll to position [1230, 0]
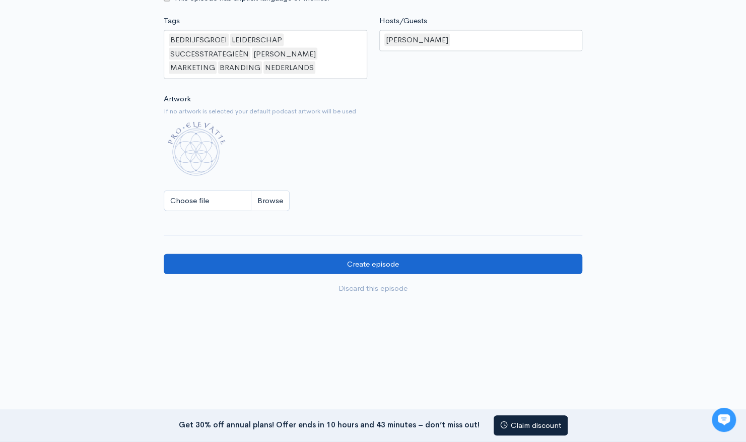
type textarea "Pro€levatie gelooft dat elk bedrijf het potentieel heeft om nieuwe hoogten te b…"
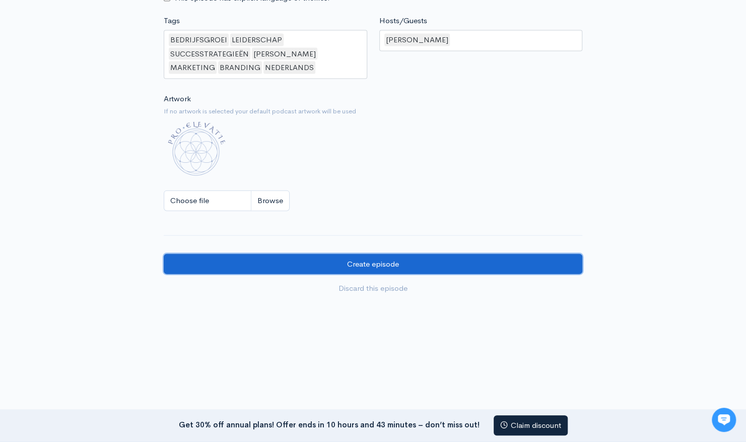
click at [433, 256] on input "Create episode" at bounding box center [373, 264] width 419 height 21
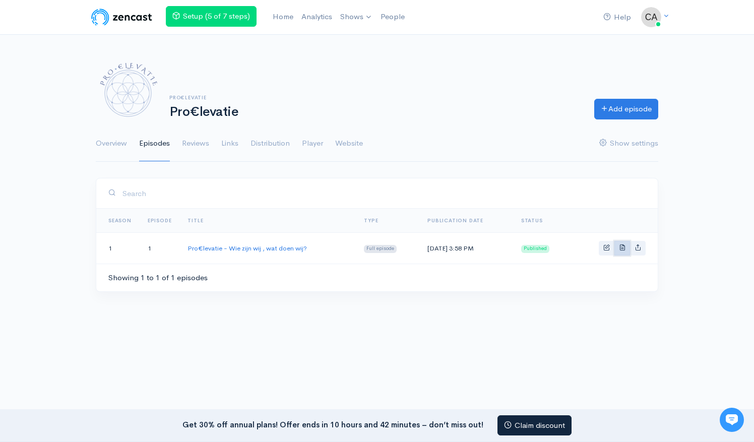
click at [619, 243] on link "Basic example" at bounding box center [622, 248] width 16 height 15
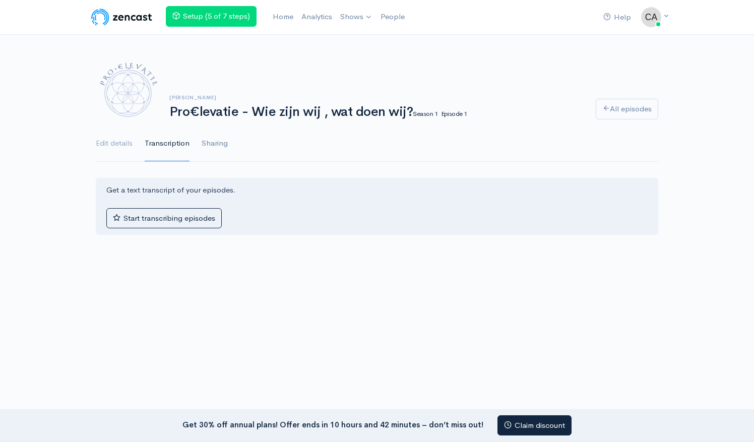
click at [218, 140] on link "Sharing" at bounding box center [215, 143] width 26 height 36
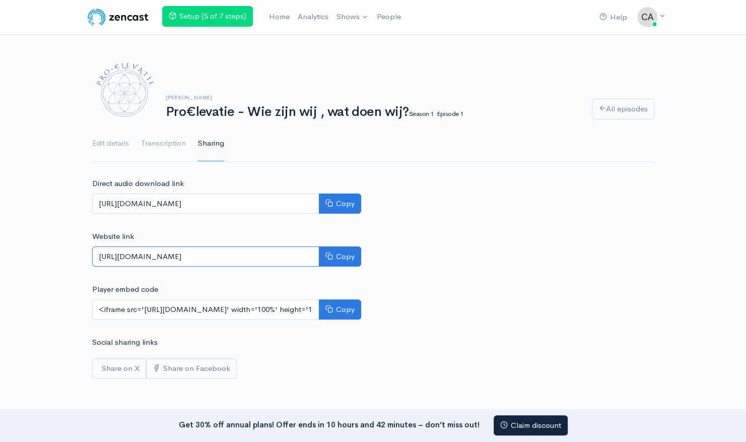
click at [212, 258] on input "[URL][DOMAIN_NAME]" at bounding box center [205, 256] width 227 height 21
click at [354, 261] on button "Copy" at bounding box center [340, 256] width 42 height 21
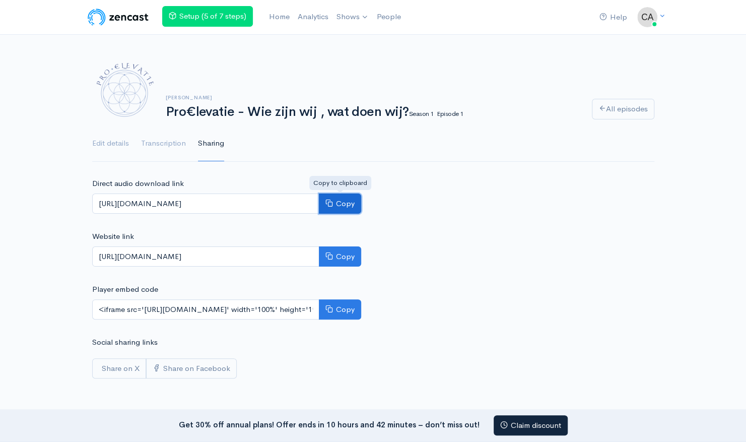
click at [343, 200] on button "Copy" at bounding box center [340, 203] width 42 height 21
click at [358, 306] on button "Copy" at bounding box center [340, 309] width 42 height 21
drag, startPoint x: 358, startPoint y: 306, endPoint x: 337, endPoint y: 306, distance: 21.2
click at [337, 306] on button "Copy" at bounding box center [340, 309] width 42 height 21
click at [344, 252] on button "Copy" at bounding box center [340, 256] width 42 height 21
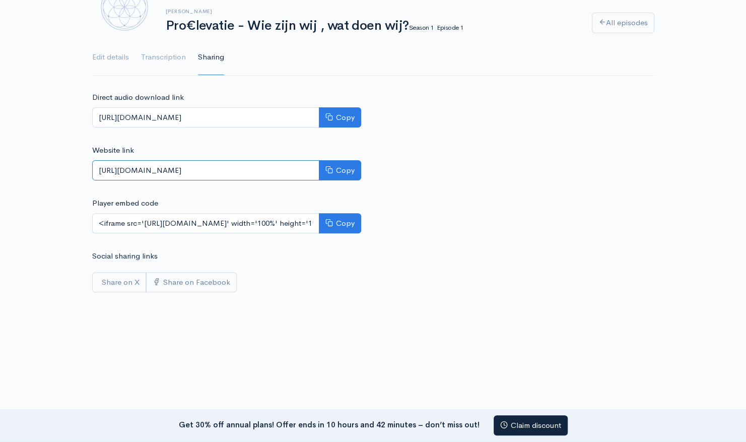
scroll to position [90, 0]
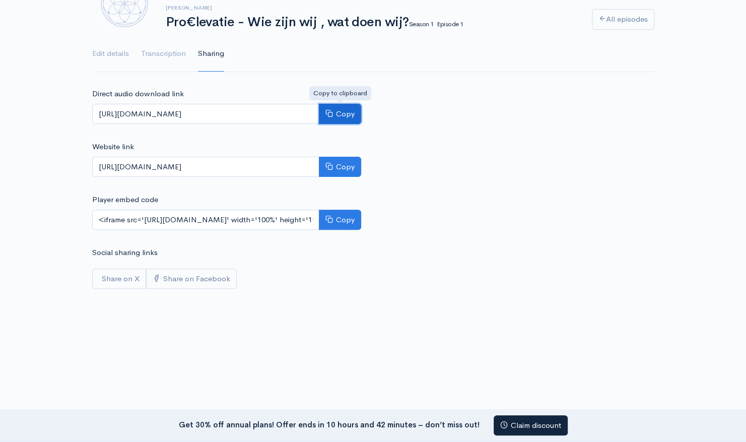
click at [347, 118] on button "Copy" at bounding box center [340, 114] width 42 height 21
